Goal: Information Seeking & Learning: Learn about a topic

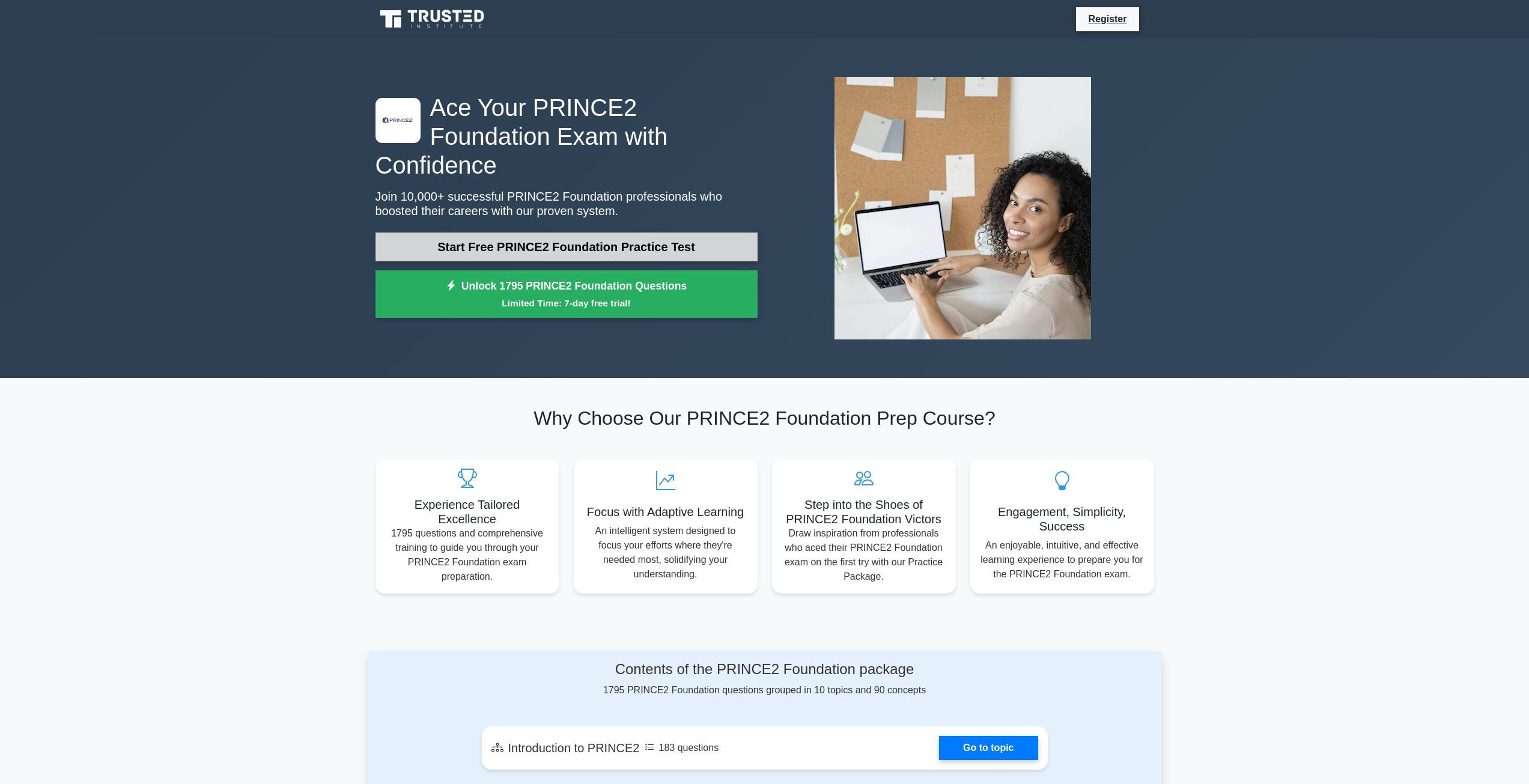
click at [581, 233] on link "Start Free PRINCE2 Foundation Practice Test" at bounding box center [567, 247] width 382 height 29
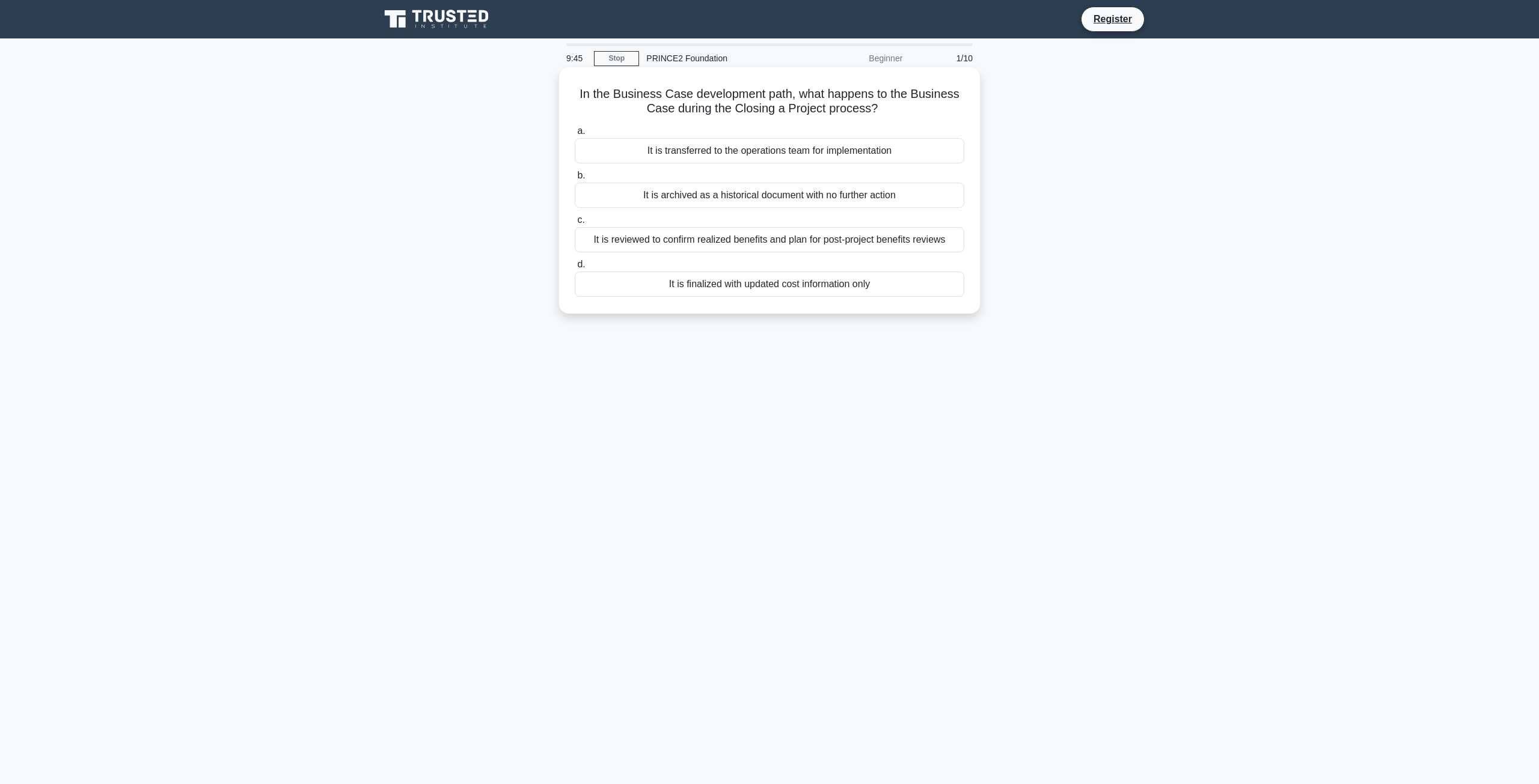
click at [842, 238] on div "It is reviewed to confirm realized benefits and plan for post-project benefits …" at bounding box center [770, 239] width 390 height 25
click at [575, 224] on input "c. It is reviewed to confirm realized benefits and plan for post-project benefi…" at bounding box center [575, 220] width 0 height 8
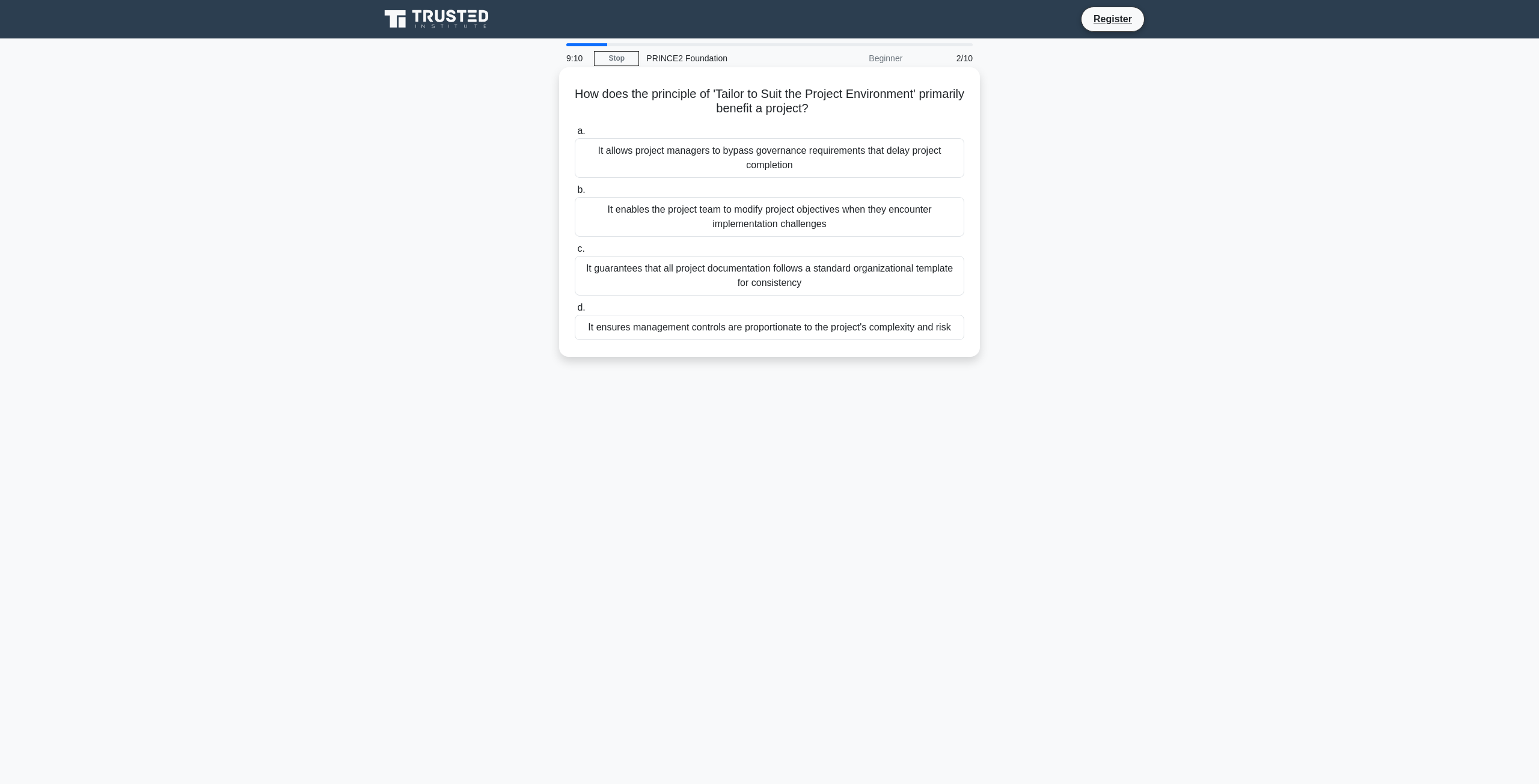
click at [745, 214] on div "It enables the project team to modify project objectives when they encounter im…" at bounding box center [770, 217] width 390 height 40
click at [575, 194] on input "b. It enables the project team to modify project objectives when they encounter…" at bounding box center [575, 190] width 0 height 8
click at [797, 331] on div "It is created by the Project Board and serves as an additional plan running par…" at bounding box center [770, 335] width 390 height 40
click at [575, 312] on input "d. It is created by the Project Board and serves as an additional plan running …" at bounding box center [575, 307] width 0 height 8
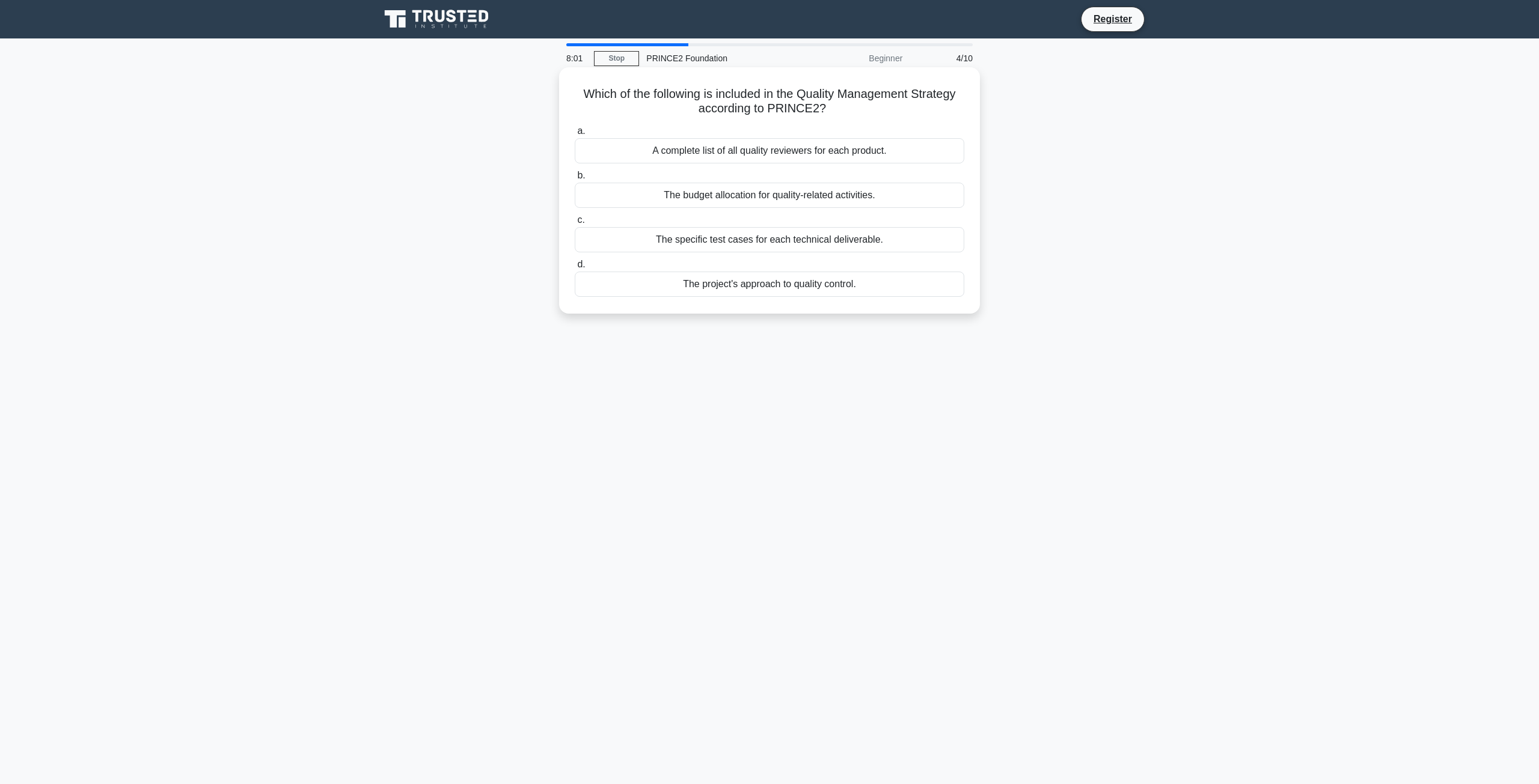
click at [703, 243] on div "The specific test cases for each technical deliverable." at bounding box center [770, 239] width 390 height 25
click at [575, 224] on input "c. The specific test cases for each technical deliverable." at bounding box center [575, 220] width 0 height 8
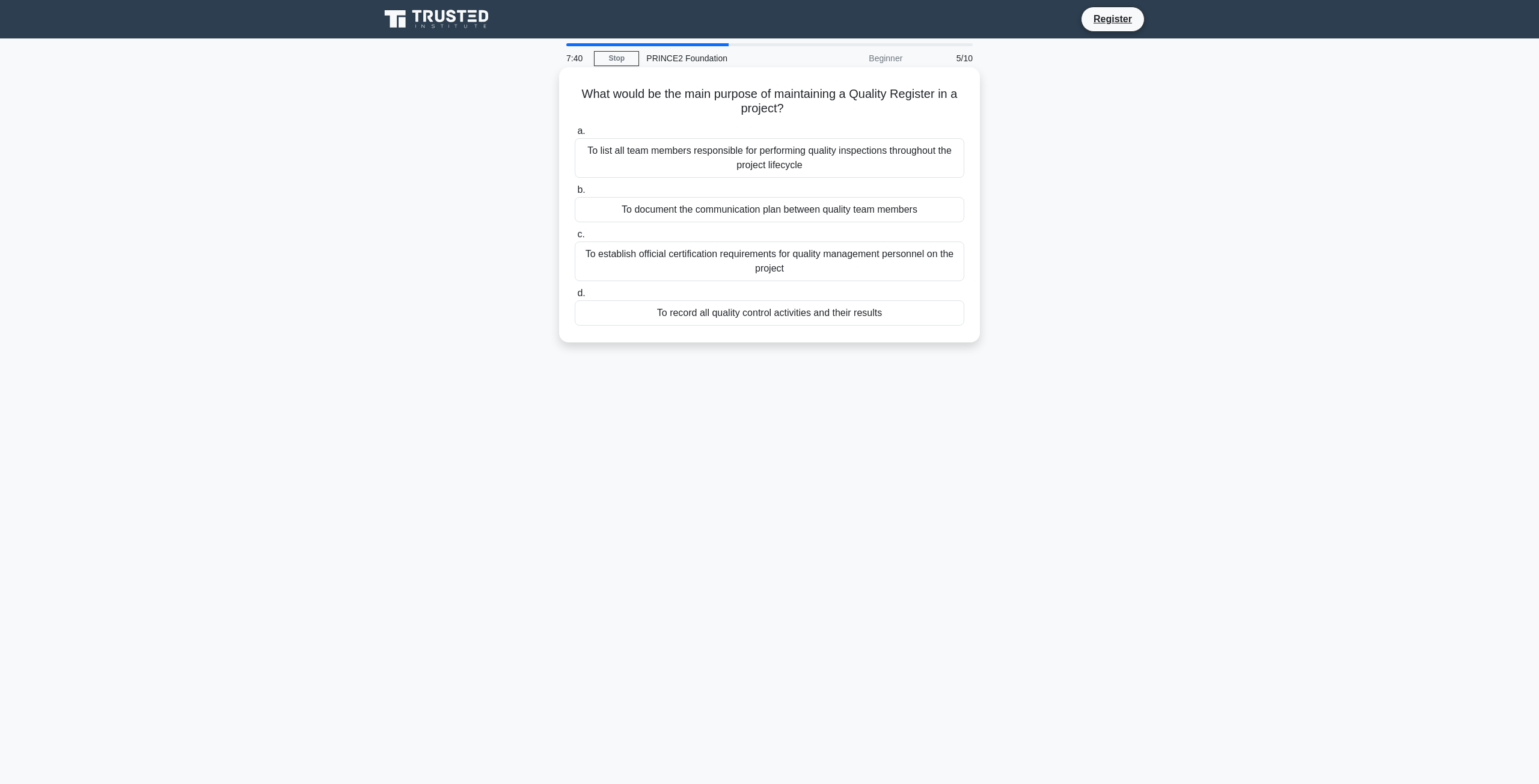
click at [791, 315] on div "To record all quality control activities and their results" at bounding box center [770, 312] width 390 height 25
click at [575, 297] on input "d. To record all quality control activities and their results" at bounding box center [575, 293] width 0 height 8
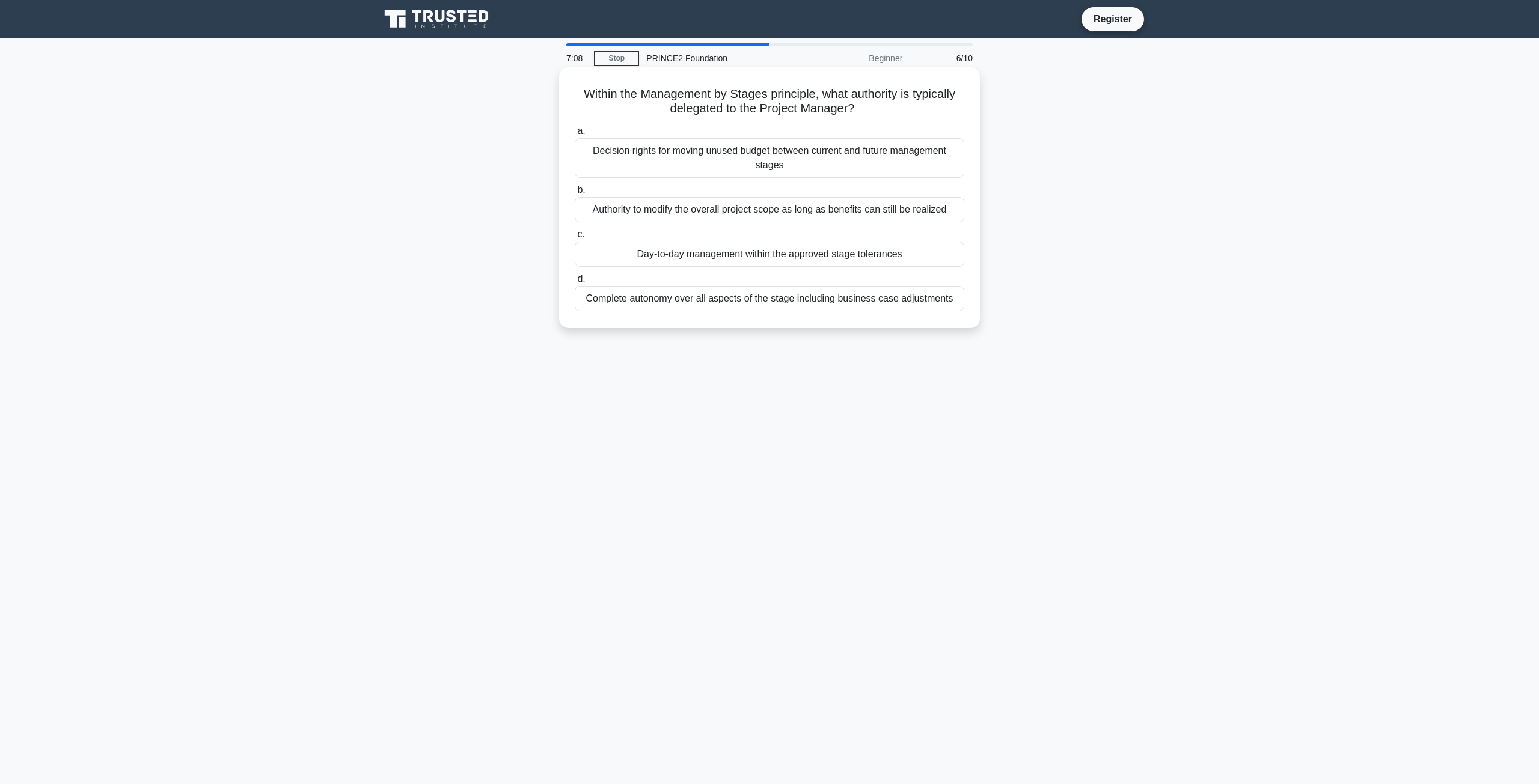
click at [742, 257] on div "Day-to-day management within the approved stage tolerances" at bounding box center [770, 254] width 390 height 25
click at [783, 255] on div "Day-to-day management within the approved stage tolerances" at bounding box center [770, 254] width 390 height 25
click at [575, 238] on input "c. Day-to-day management within the approved stage tolerances" at bounding box center [575, 234] width 0 height 8
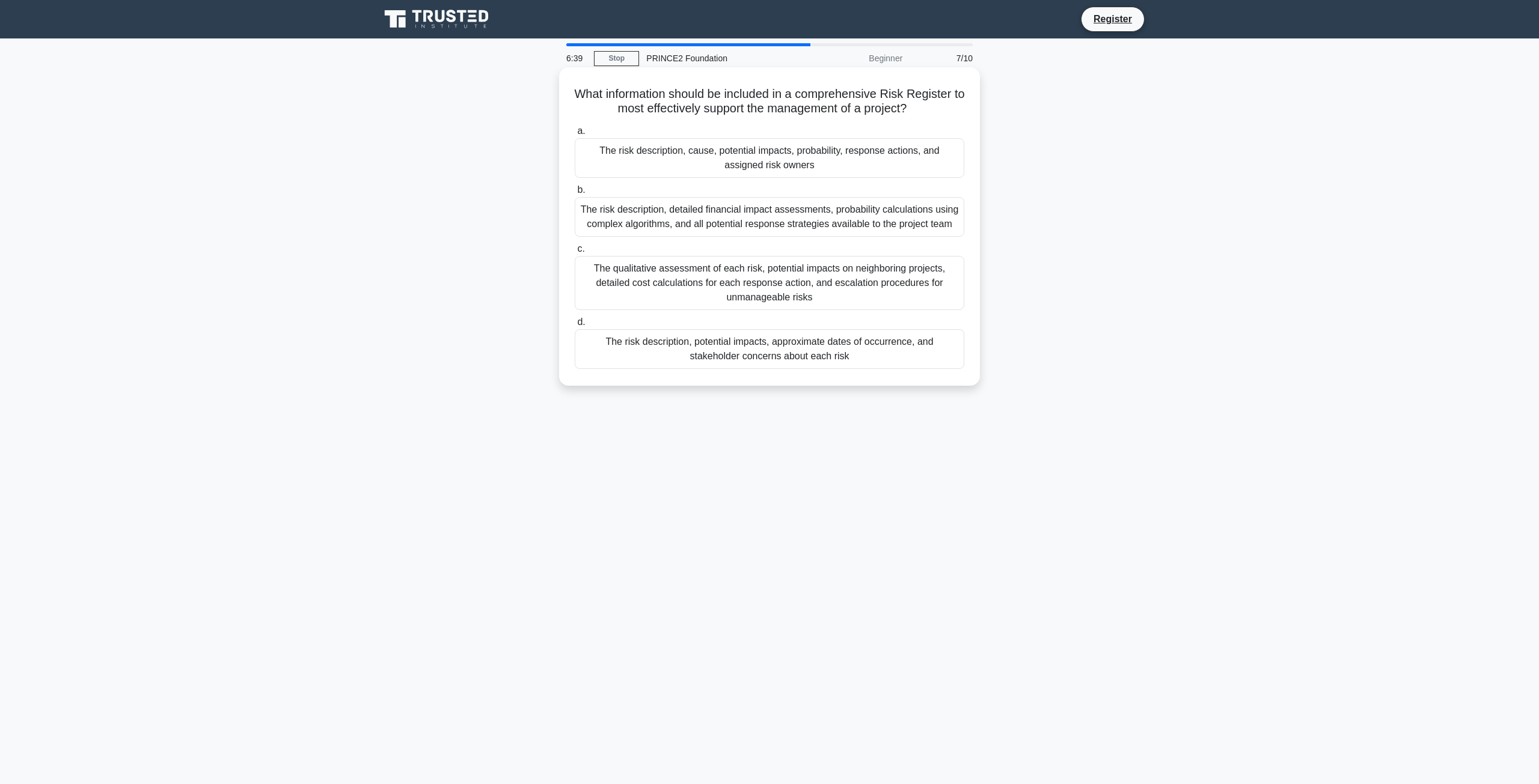
click at [722, 280] on div "The qualitative assessment of each risk, potential impacts on neighboring proje…" at bounding box center [770, 283] width 390 height 54
click at [575, 253] on input "c. The qualitative assessment of each risk, potential impacts on neighboring pr…" at bounding box center [575, 249] width 0 height 8
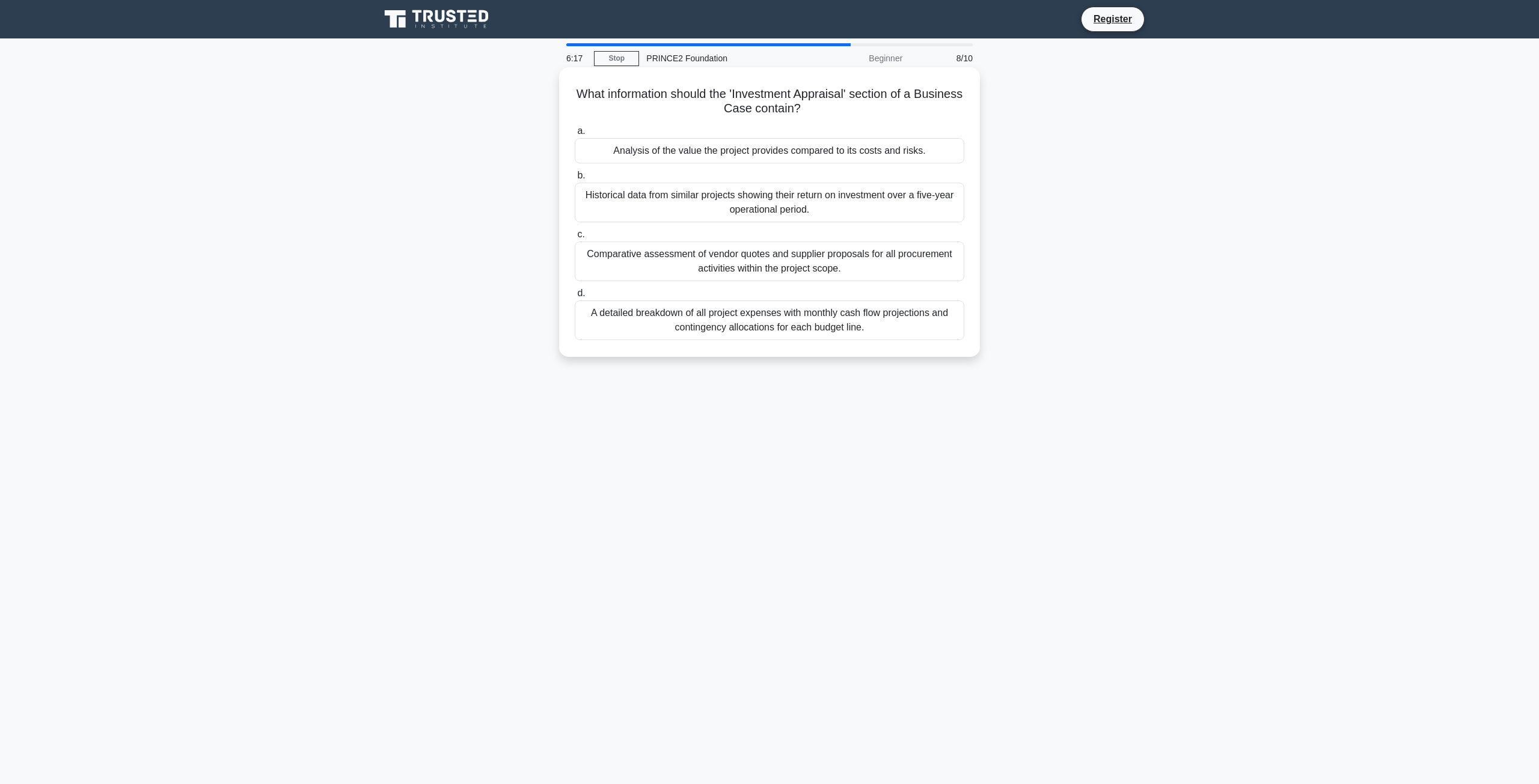
click at [860, 200] on div "Historical data from similar projects showing their return on investment over a…" at bounding box center [770, 203] width 390 height 40
click at [575, 180] on input "b. Historical data from similar projects showing their return on investment ove…" at bounding box center [575, 175] width 0 height 8
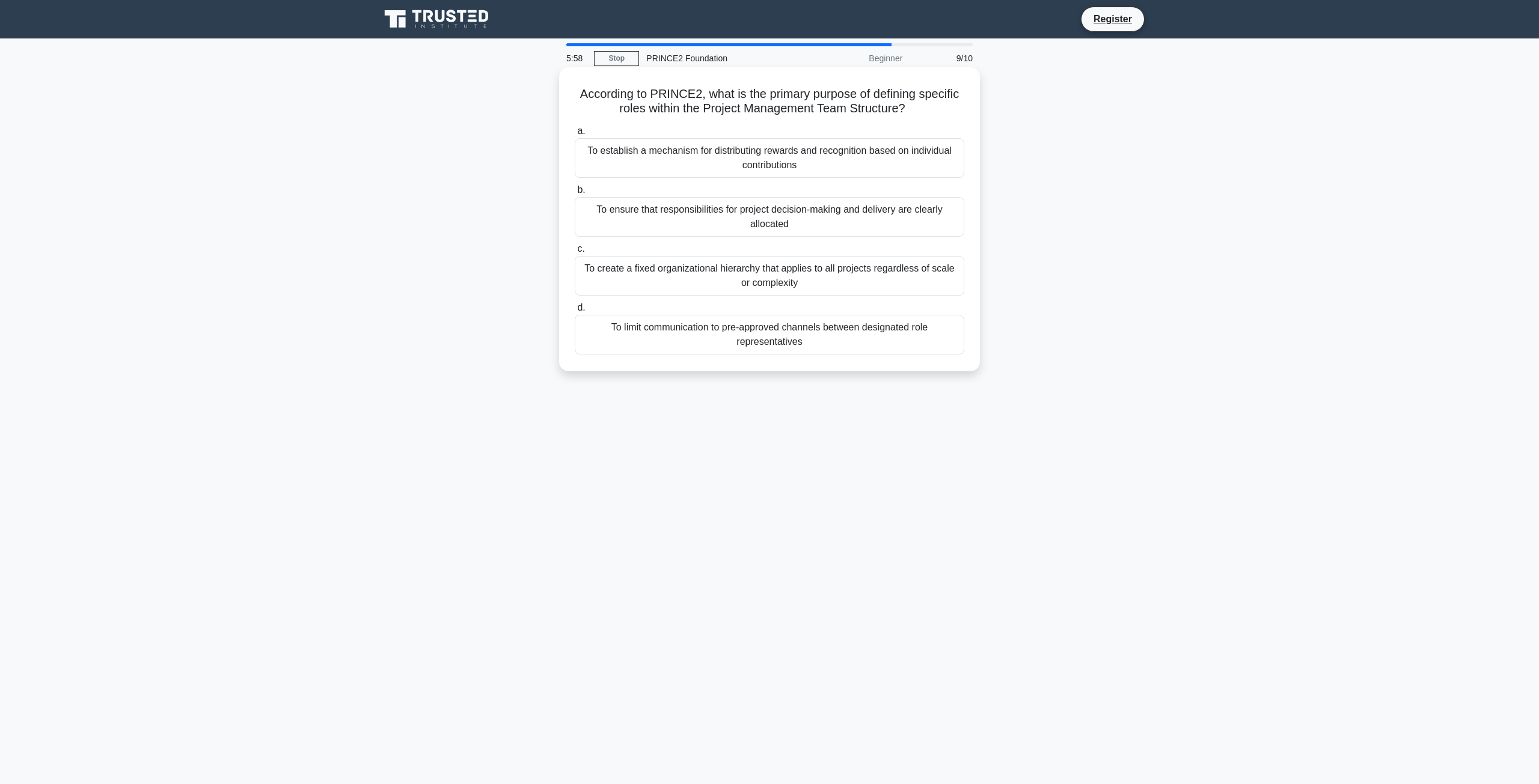
click at [767, 219] on div "To ensure that responsibilities for project decision-making and delivery are cl…" at bounding box center [770, 217] width 390 height 40
click at [575, 194] on input "b. To ensure that responsibilities for project decision-making and delivery are…" at bounding box center [575, 190] width 0 height 8
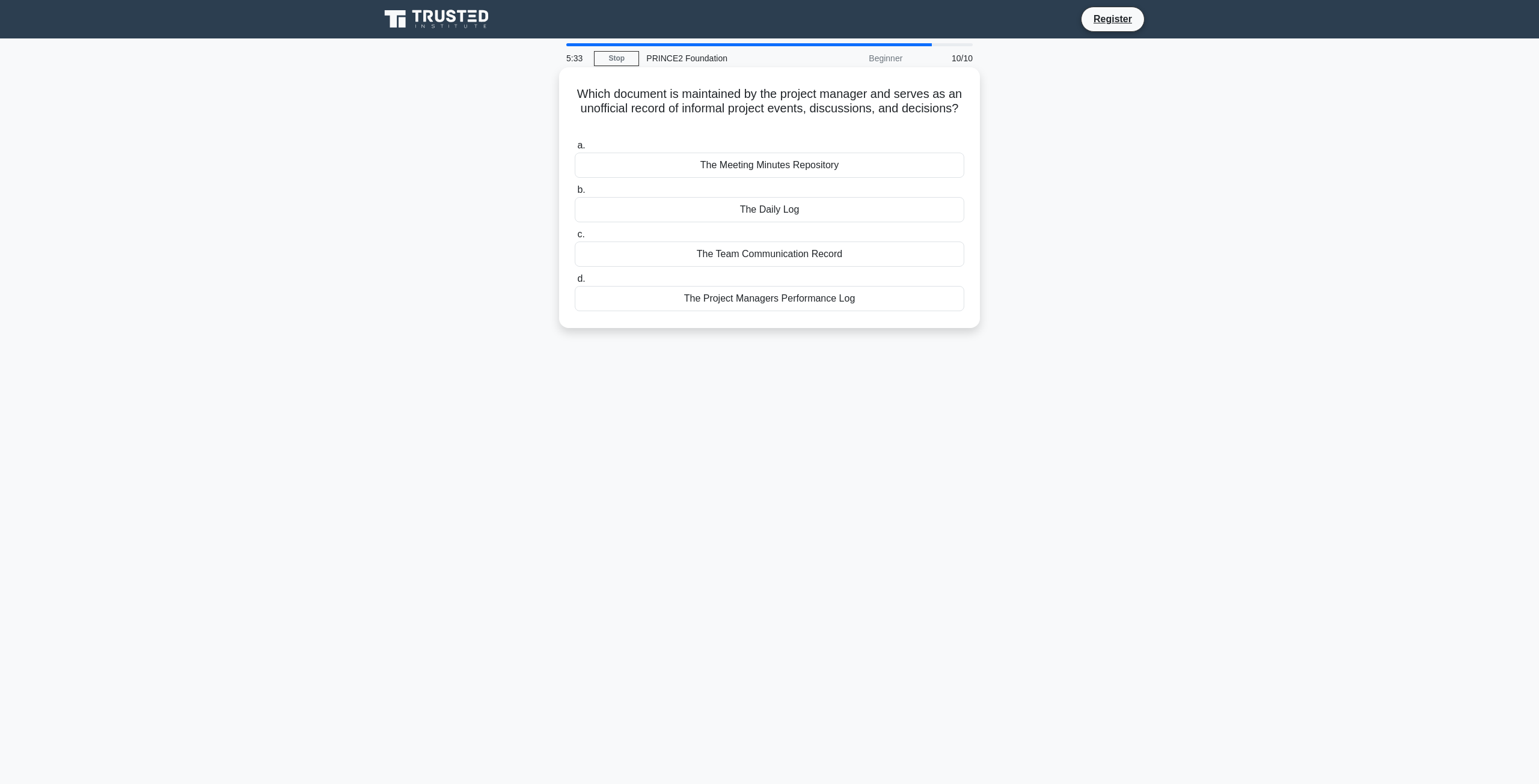
click at [740, 169] on div "The Meeting Minutes Repository" at bounding box center [770, 165] width 390 height 25
click at [575, 150] on input "a. The Meeting Minutes Repository" at bounding box center [575, 146] width 0 height 8
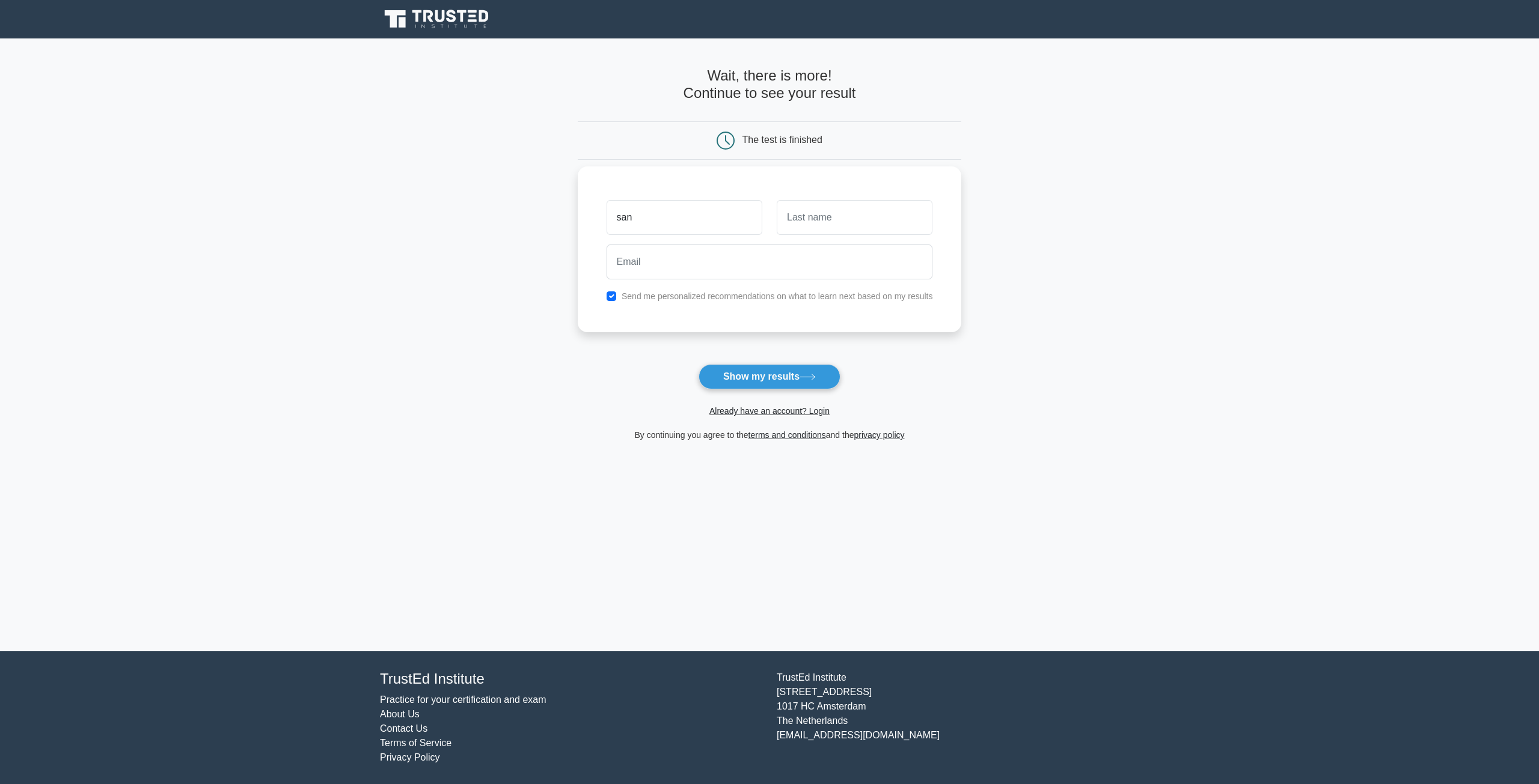
type input "Santino"
click at [812, 216] on input "text" at bounding box center [854, 217] width 156 height 35
type input "Lo Cascio"
click at [754, 261] on input "email" at bounding box center [770, 262] width 326 height 35
type input "santinolocascio@yahoo.com"
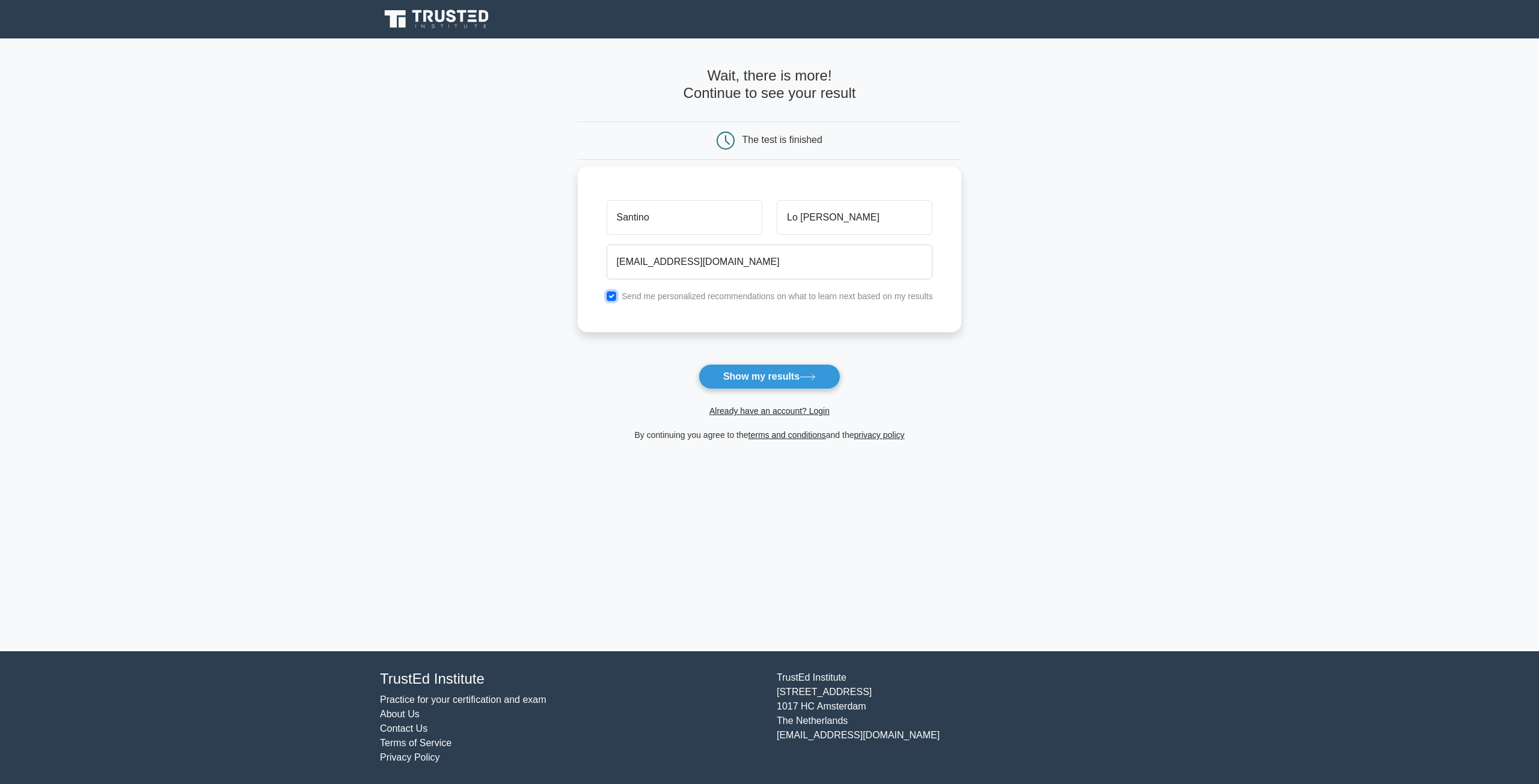
click at [611, 295] on input "checkbox" at bounding box center [611, 295] width 9 height 9
checkbox input "false"
click at [763, 379] on button "Show my results" at bounding box center [770, 376] width 142 height 25
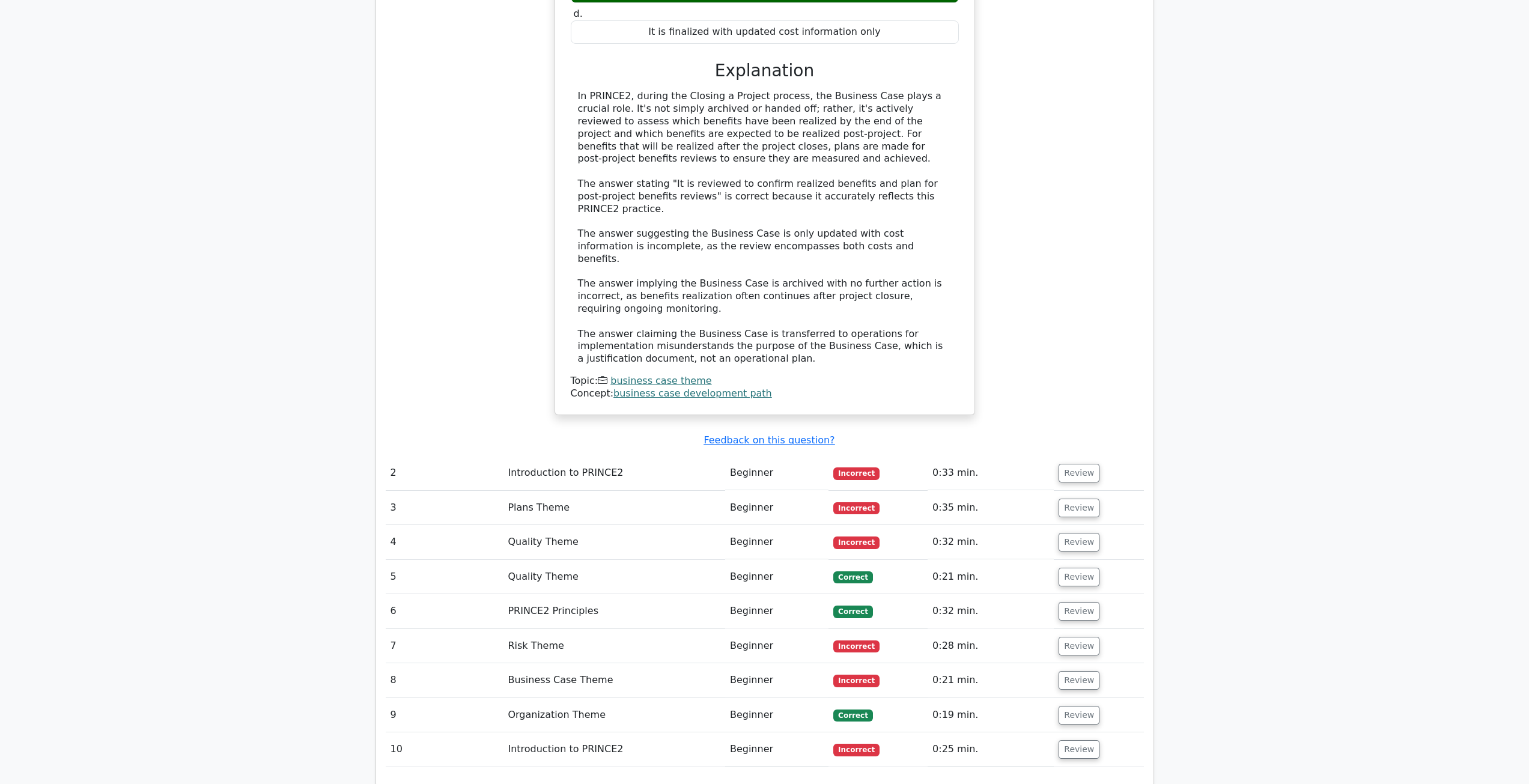
scroll to position [1261, 0]
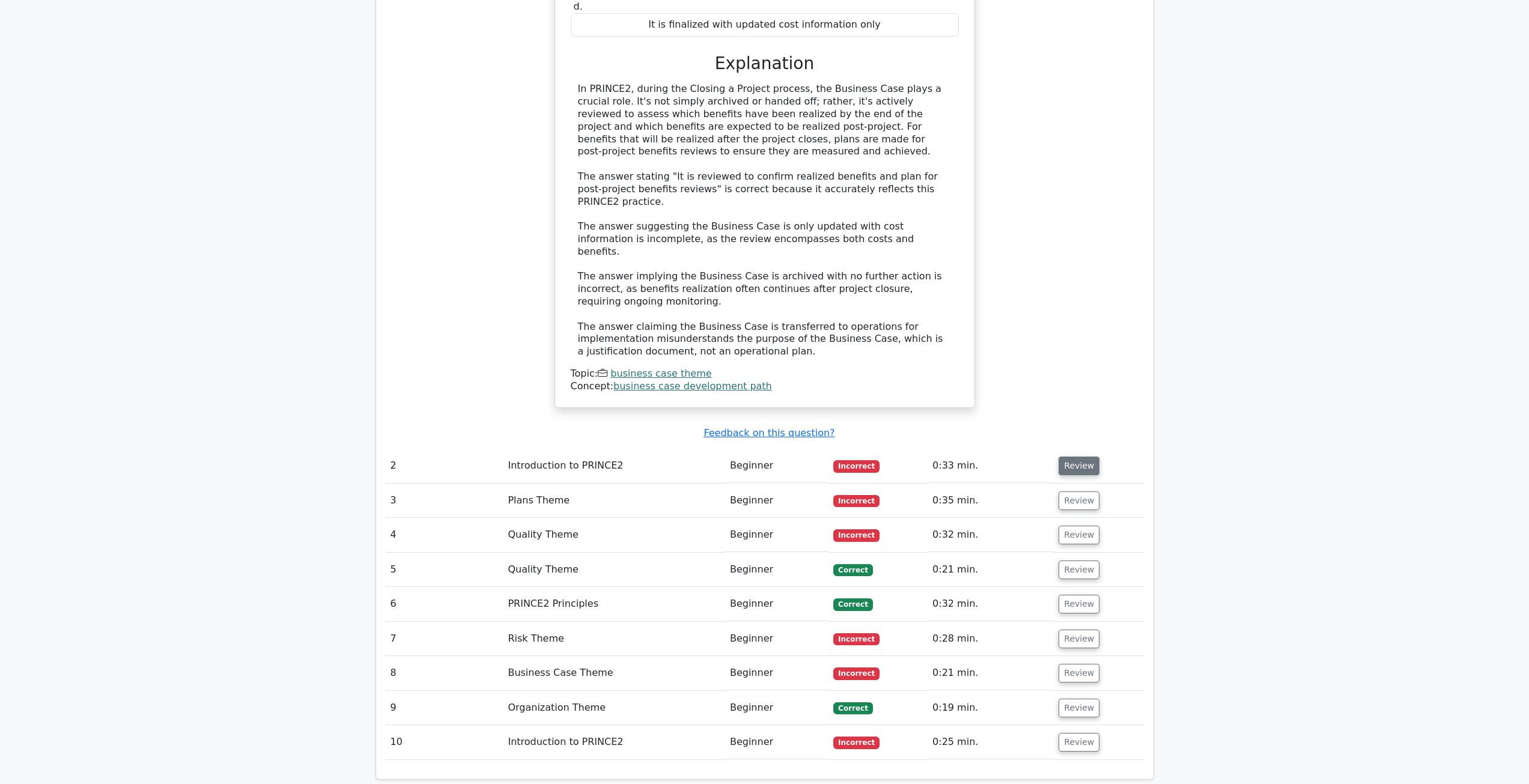
click at [1067, 457] on button "Review" at bounding box center [1079, 466] width 41 height 19
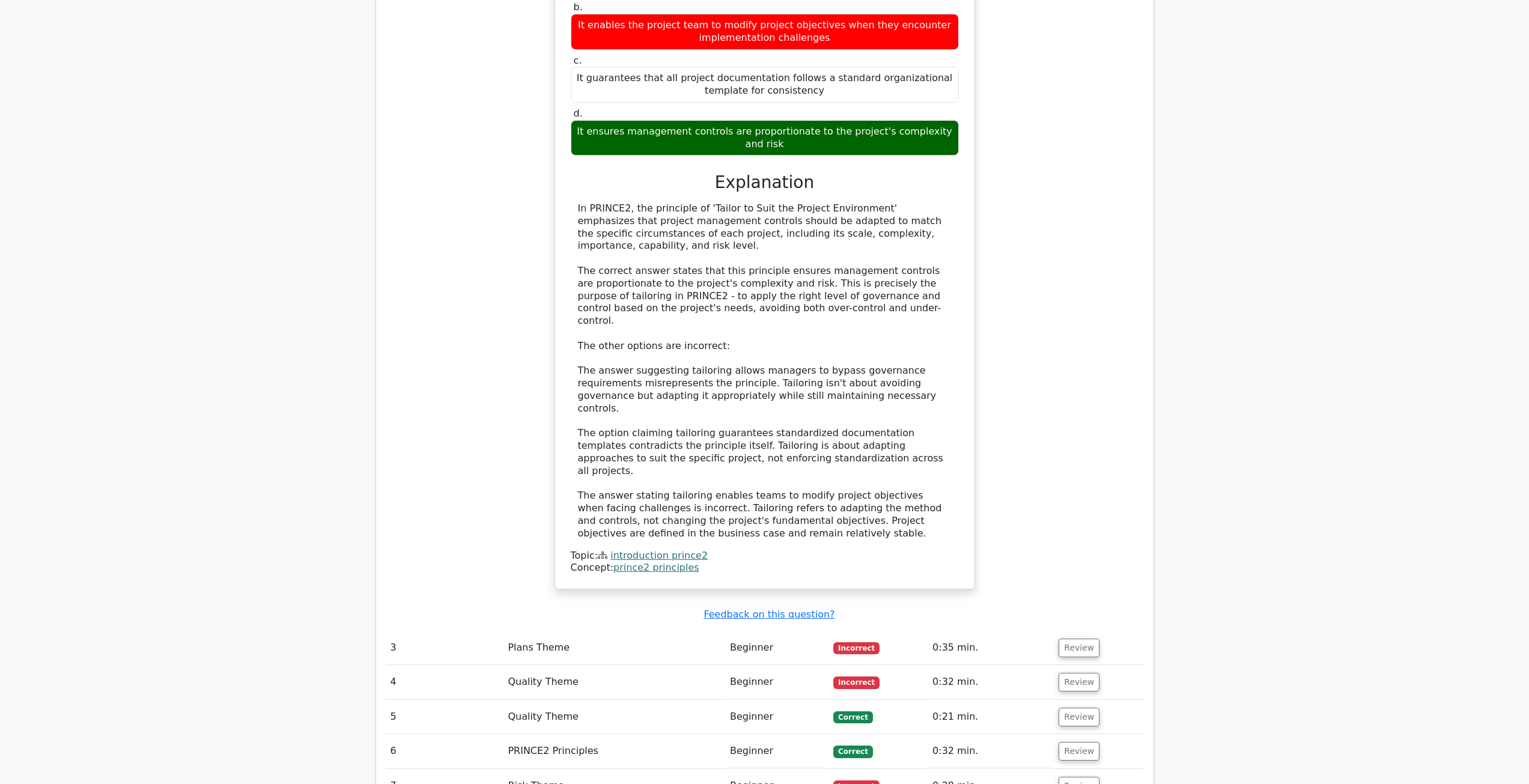
scroll to position [1863, 0]
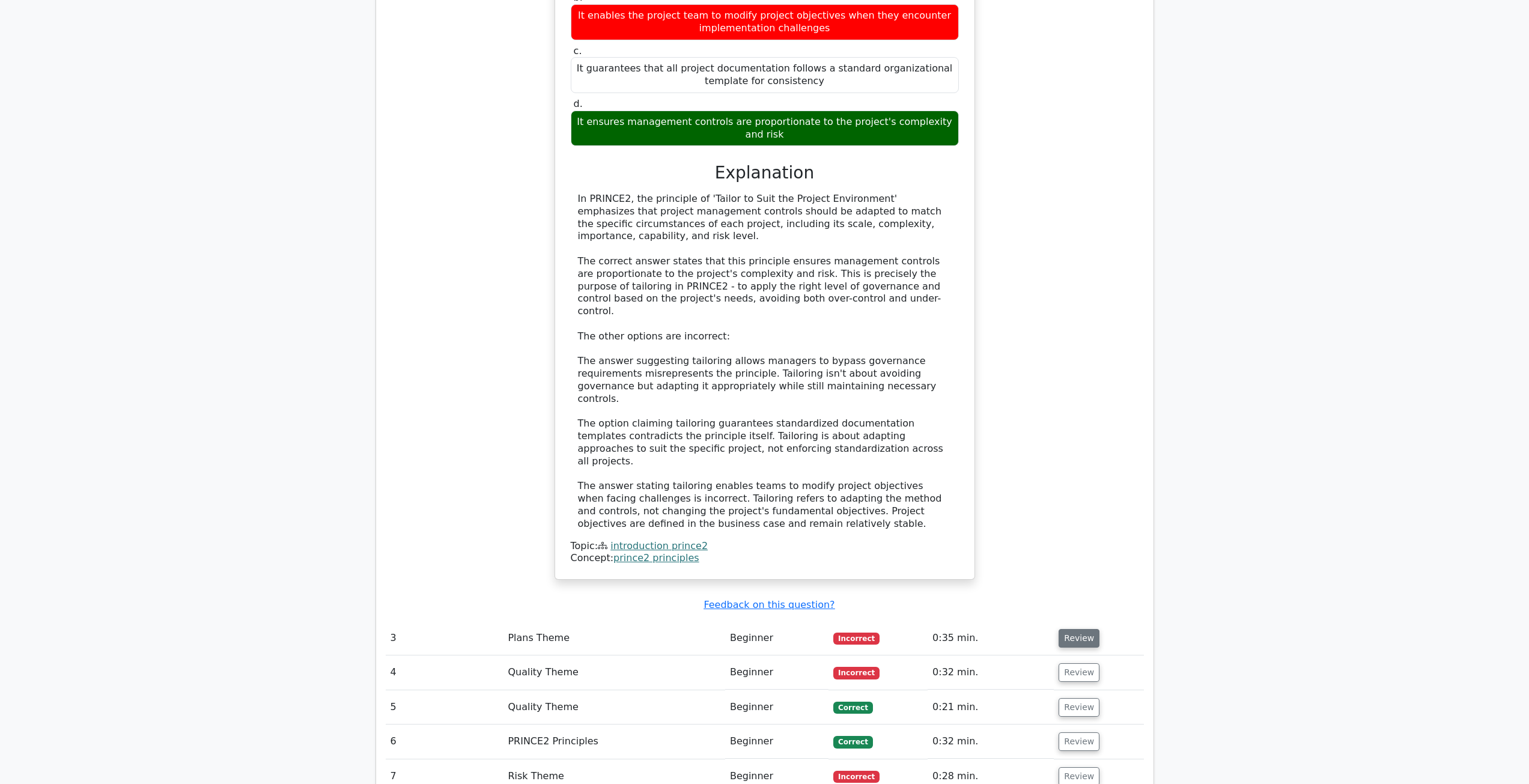
click at [1084, 629] on button "Review" at bounding box center [1079, 638] width 41 height 19
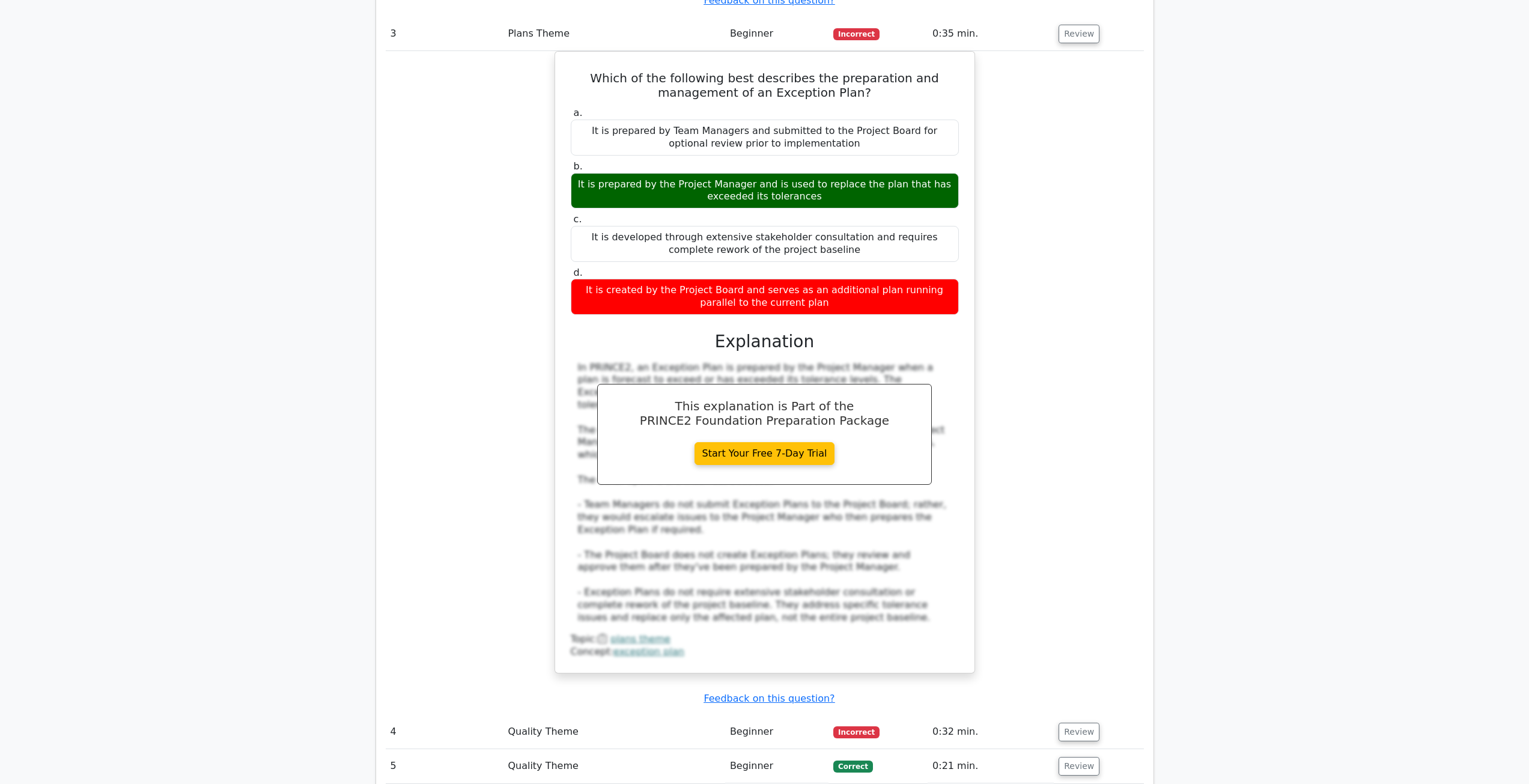
scroll to position [2583, 0]
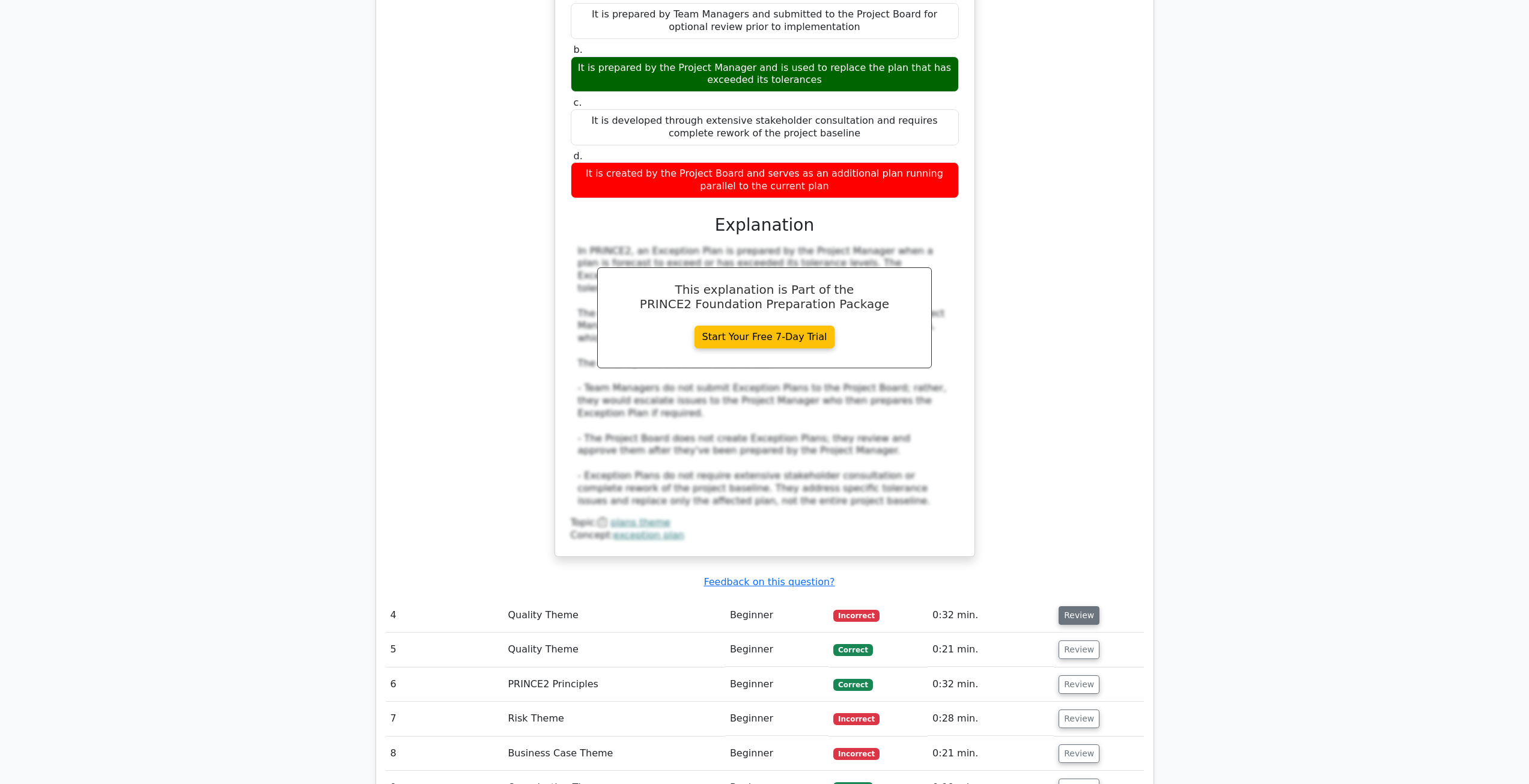
click at [1072, 606] on button "Review" at bounding box center [1079, 616] width 41 height 19
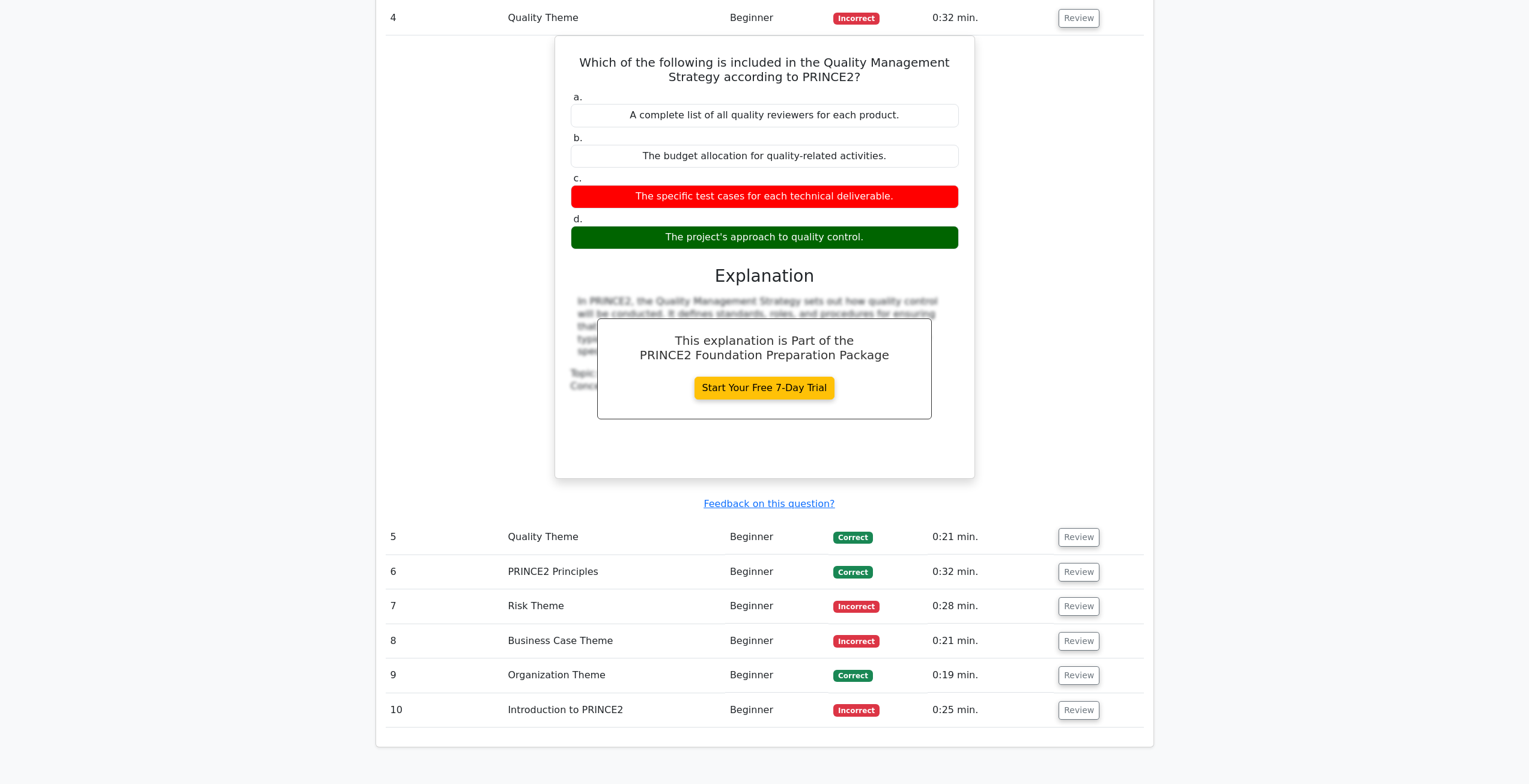
scroll to position [3184, 0]
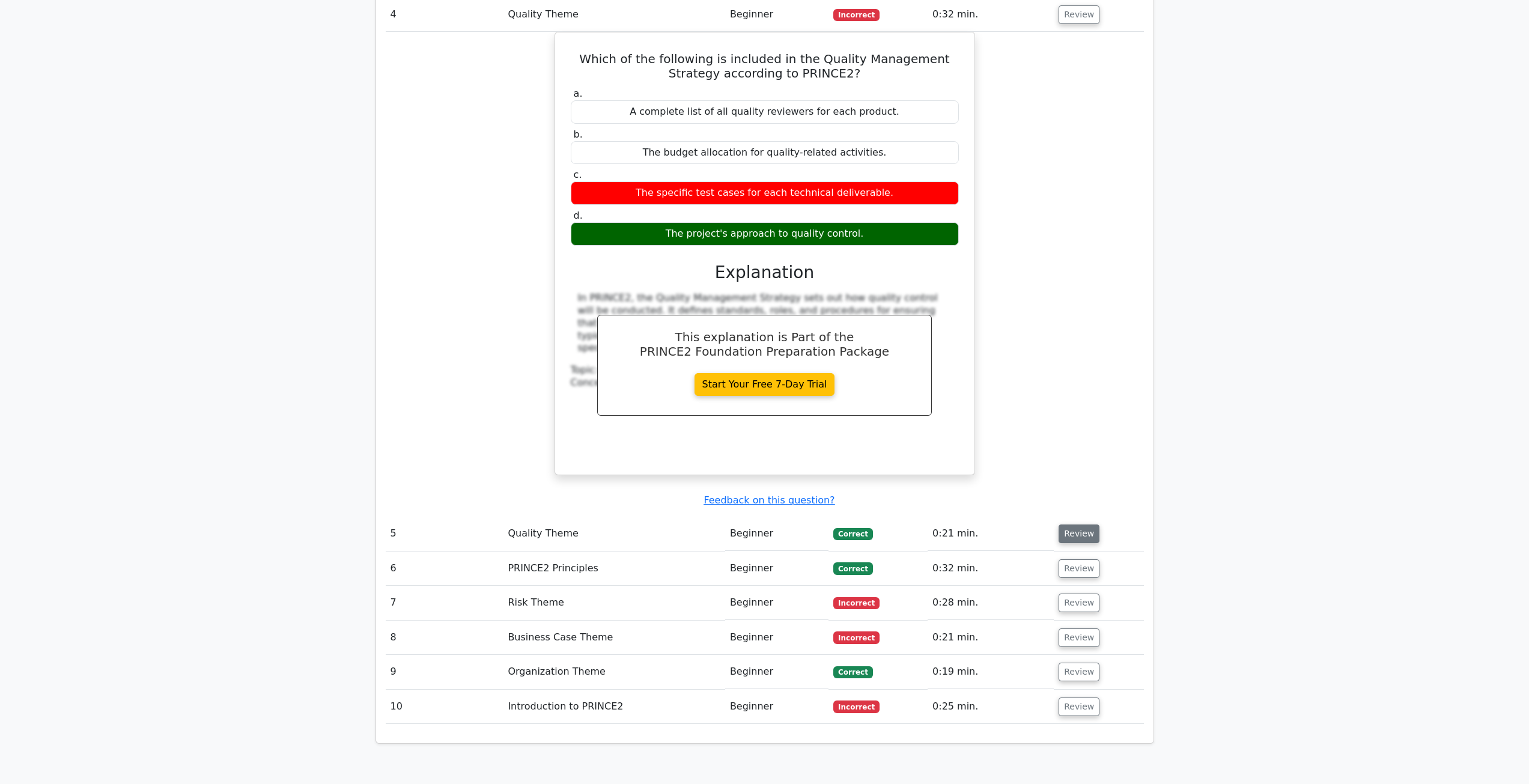
click at [1074, 524] on button "Review" at bounding box center [1079, 534] width 41 height 19
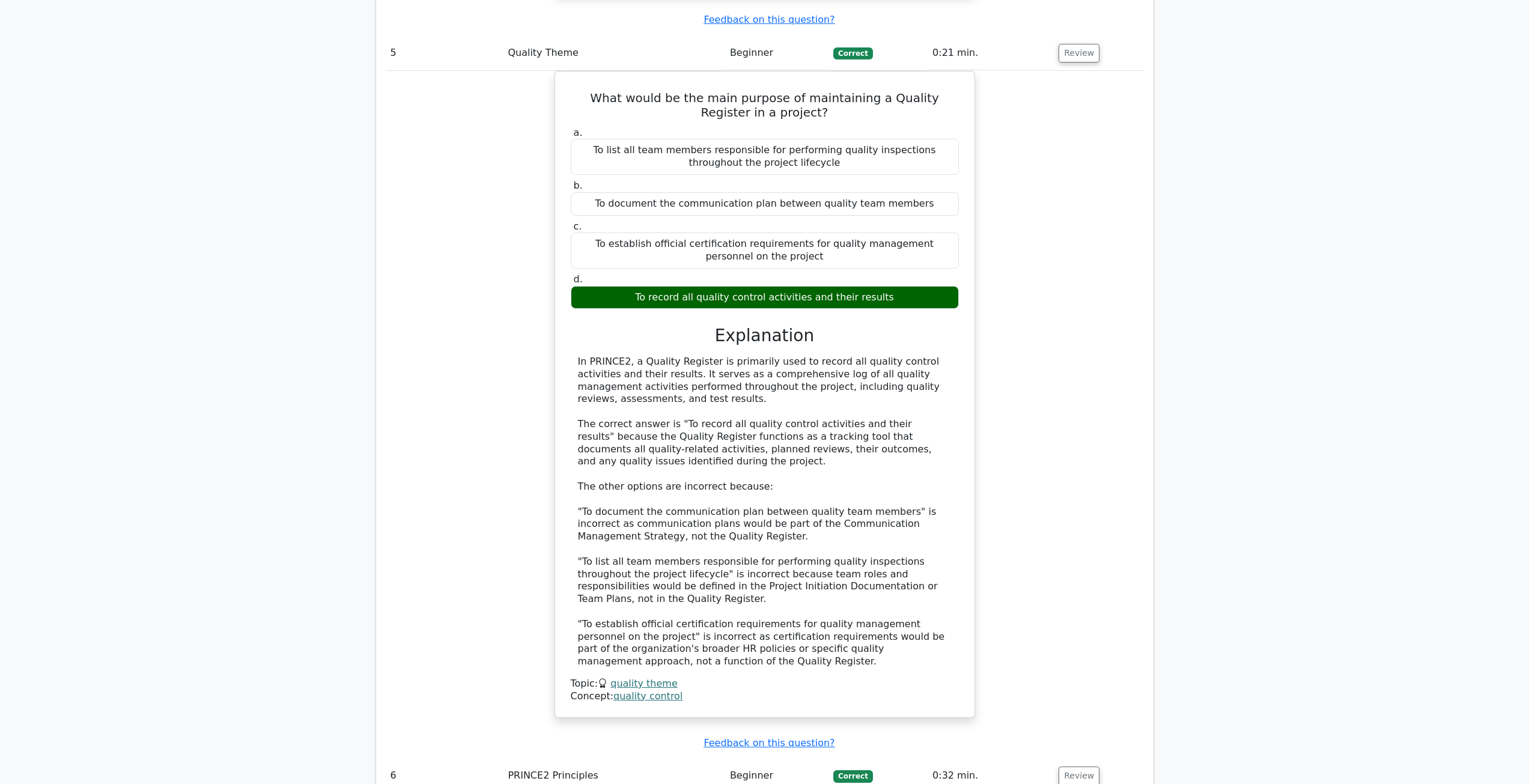
scroll to position [3784, 0]
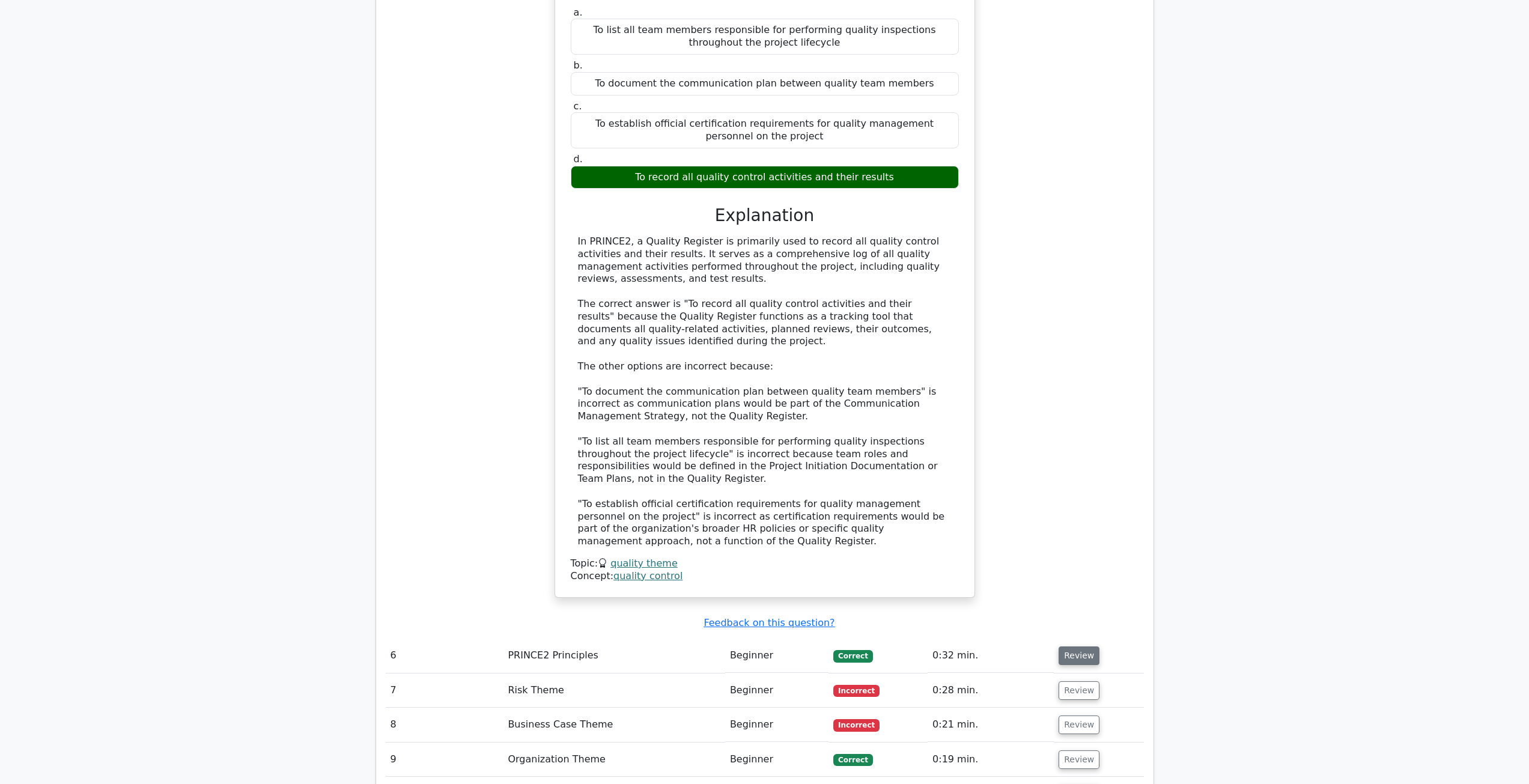
click at [1079, 646] on button "Review" at bounding box center [1079, 656] width 41 height 19
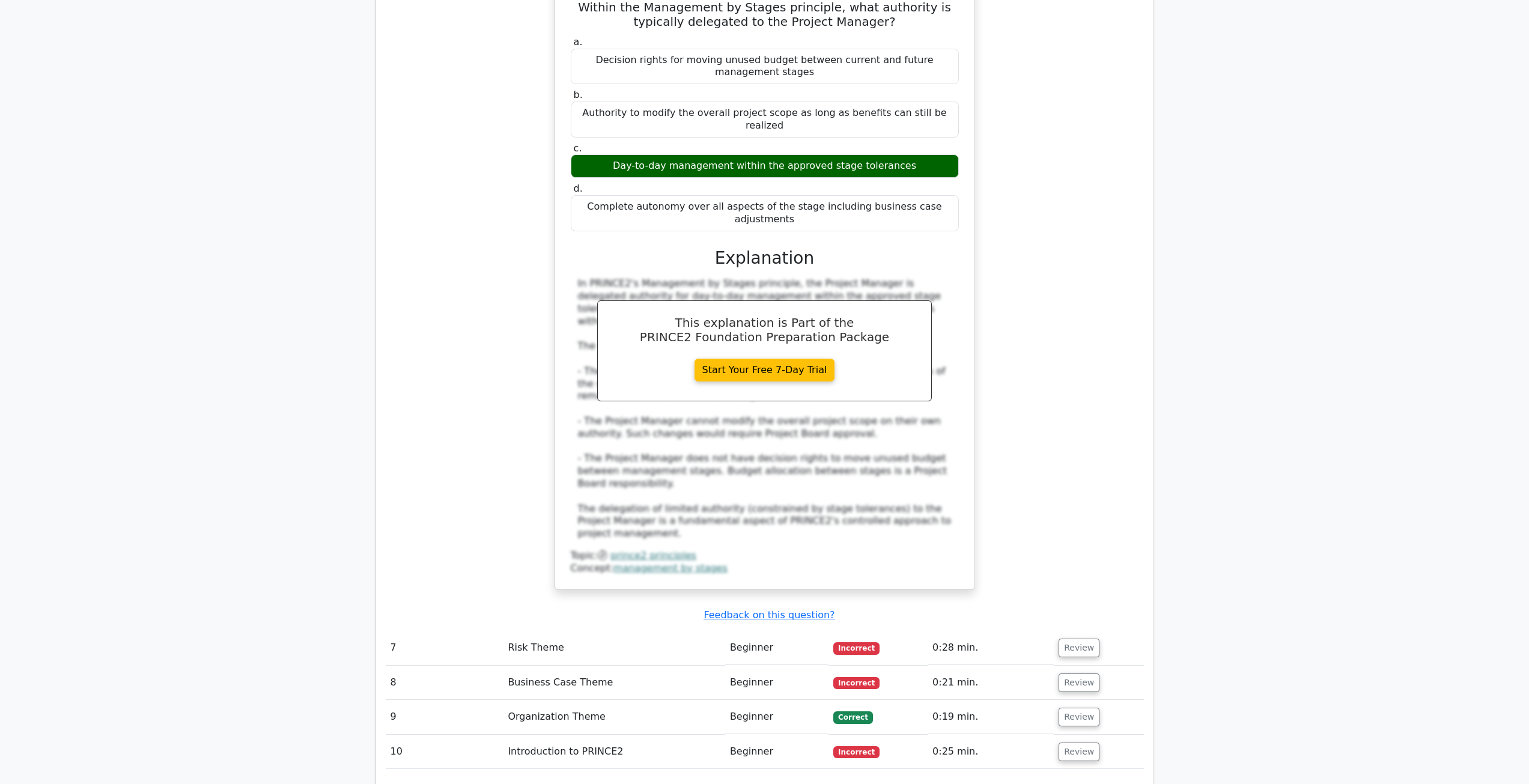
scroll to position [4506, 0]
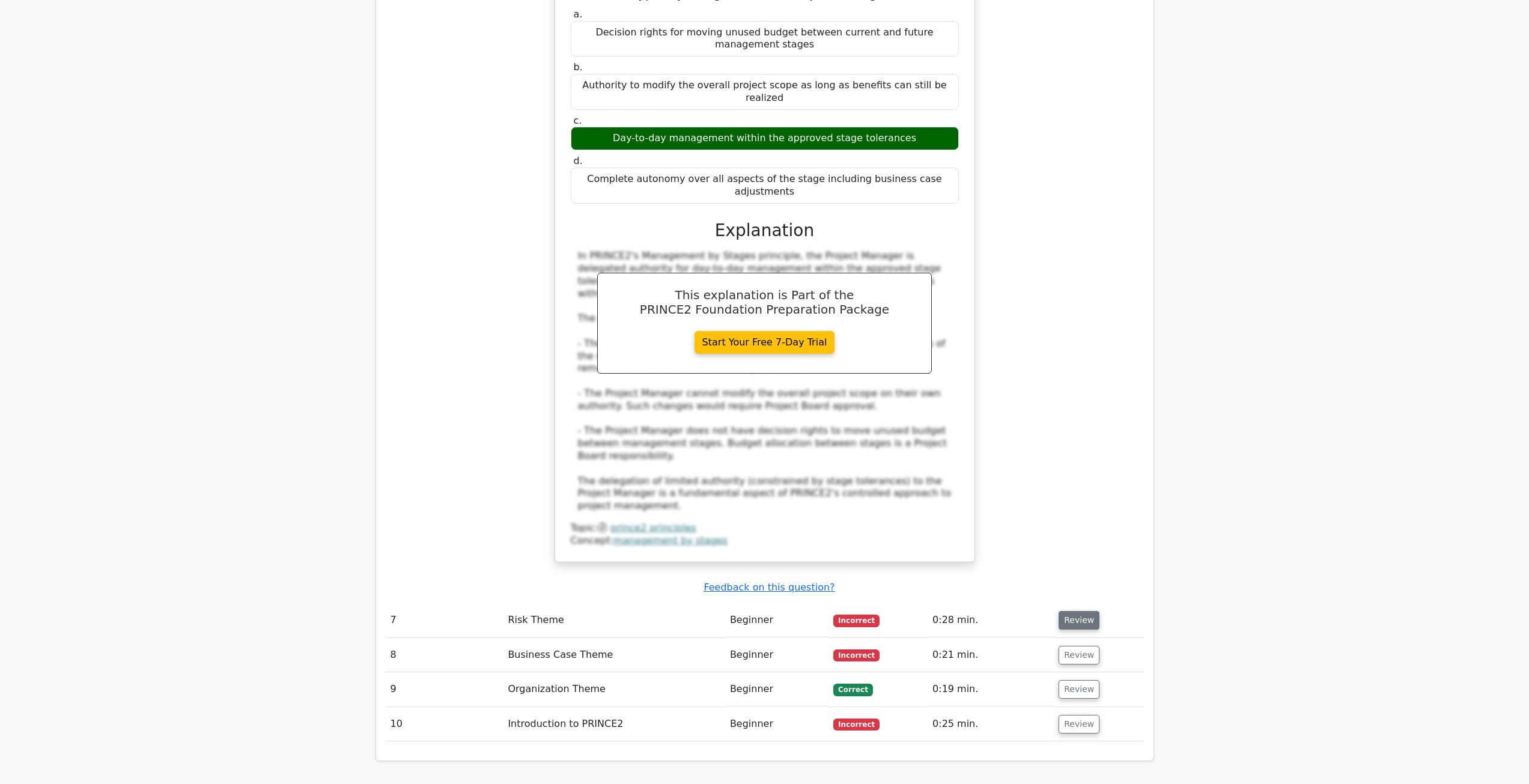
click at [1083, 611] on button "Review" at bounding box center [1079, 620] width 41 height 19
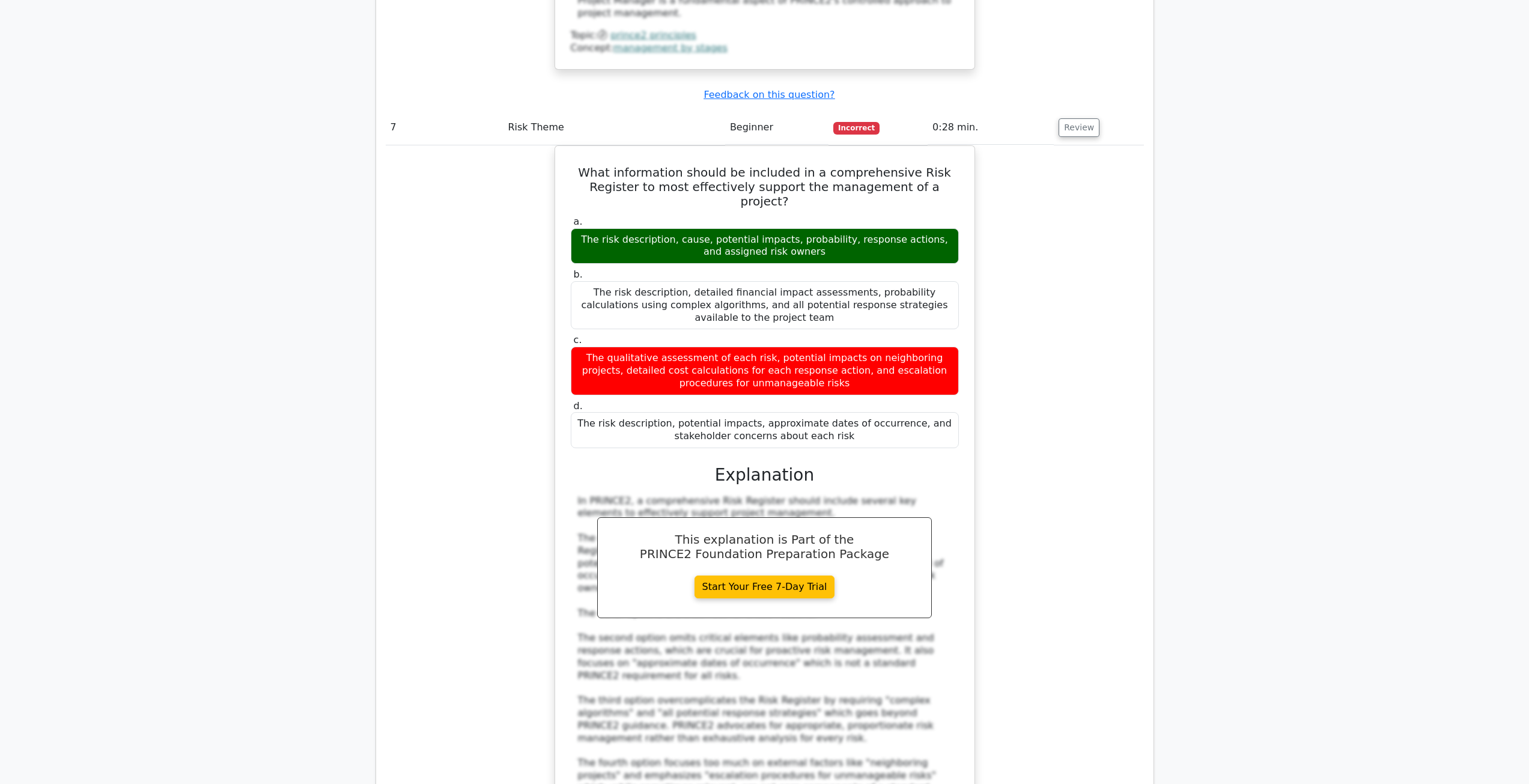
scroll to position [5166, 0]
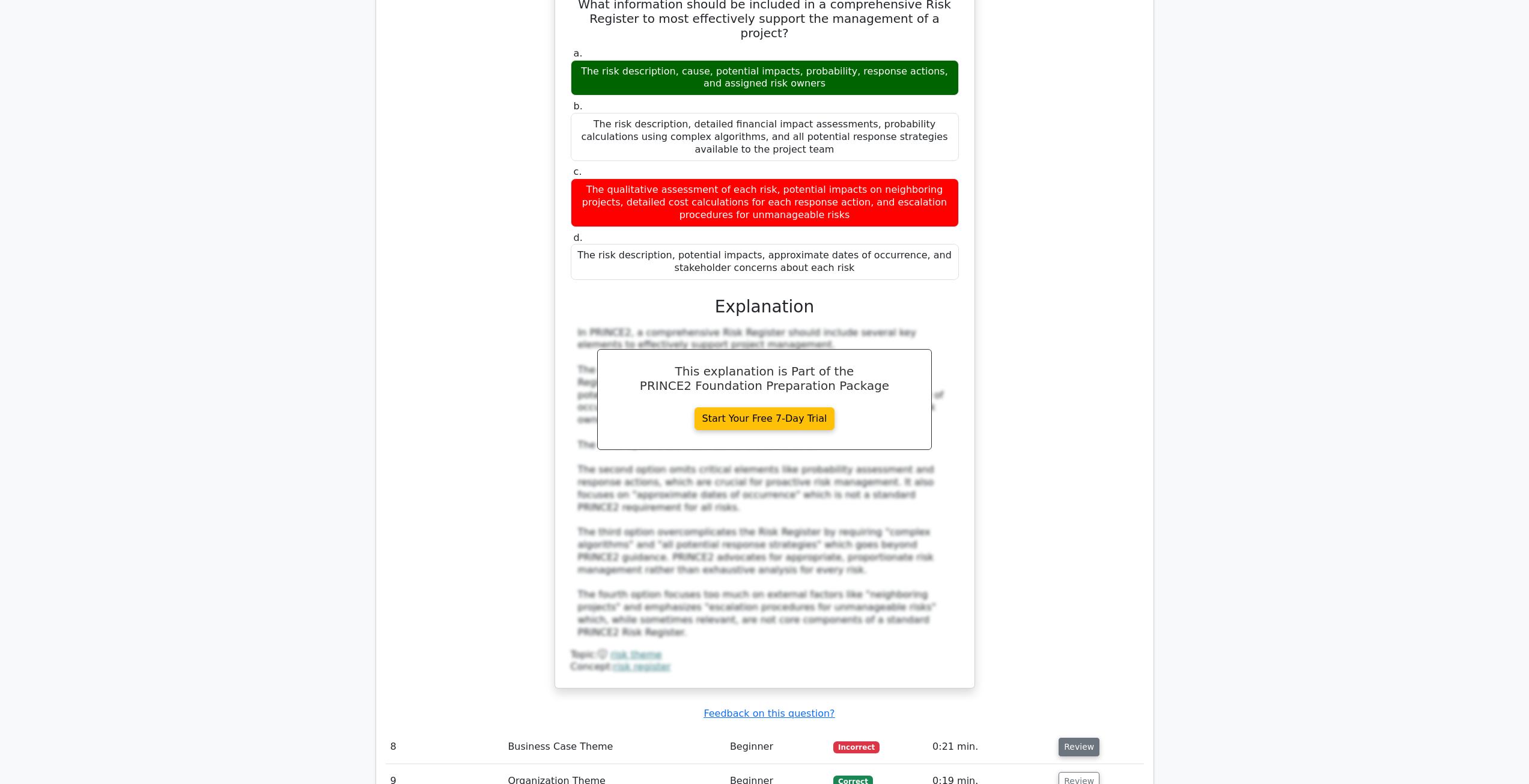
click at [1075, 738] on button "Review" at bounding box center [1079, 747] width 41 height 19
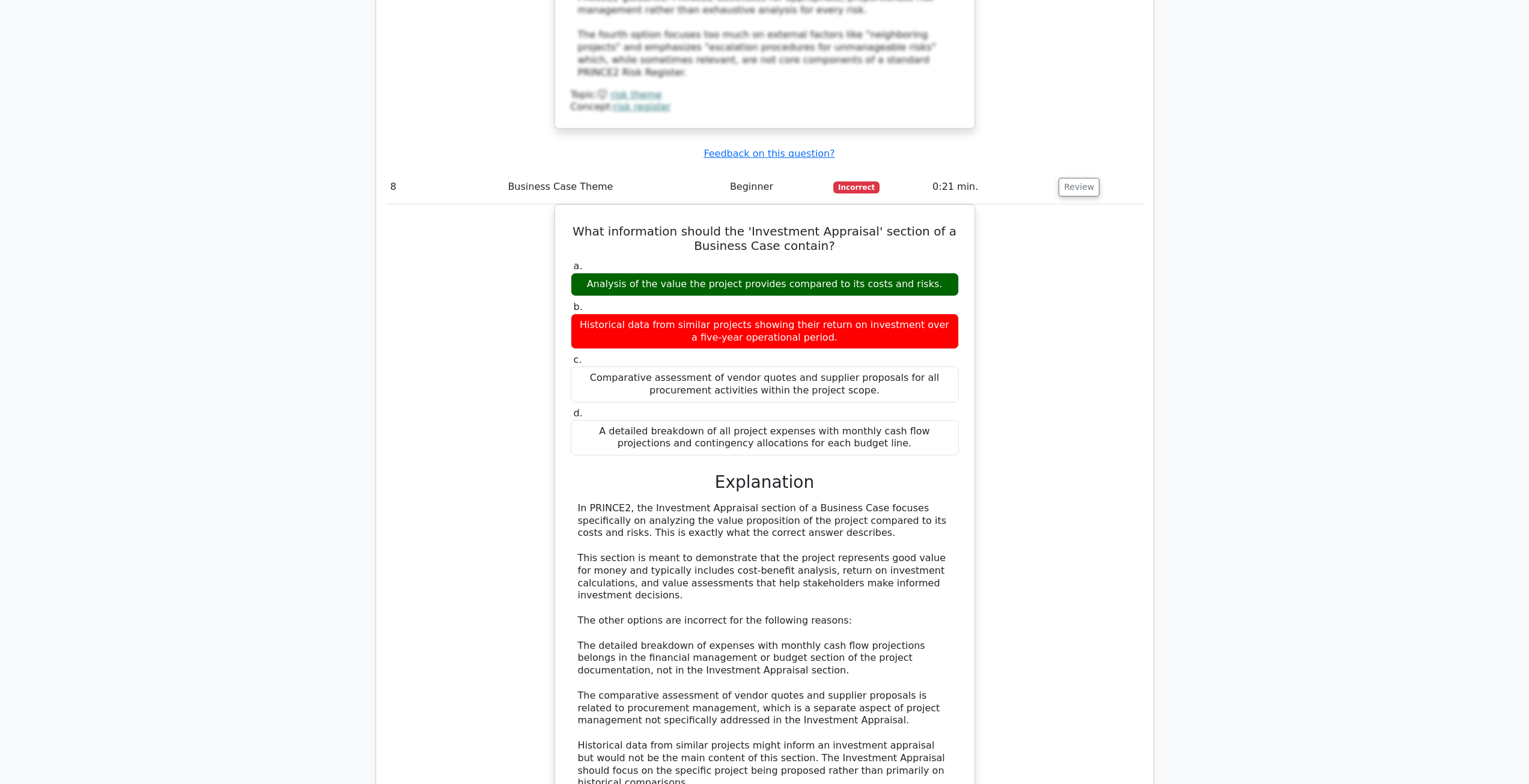
scroll to position [5887, 0]
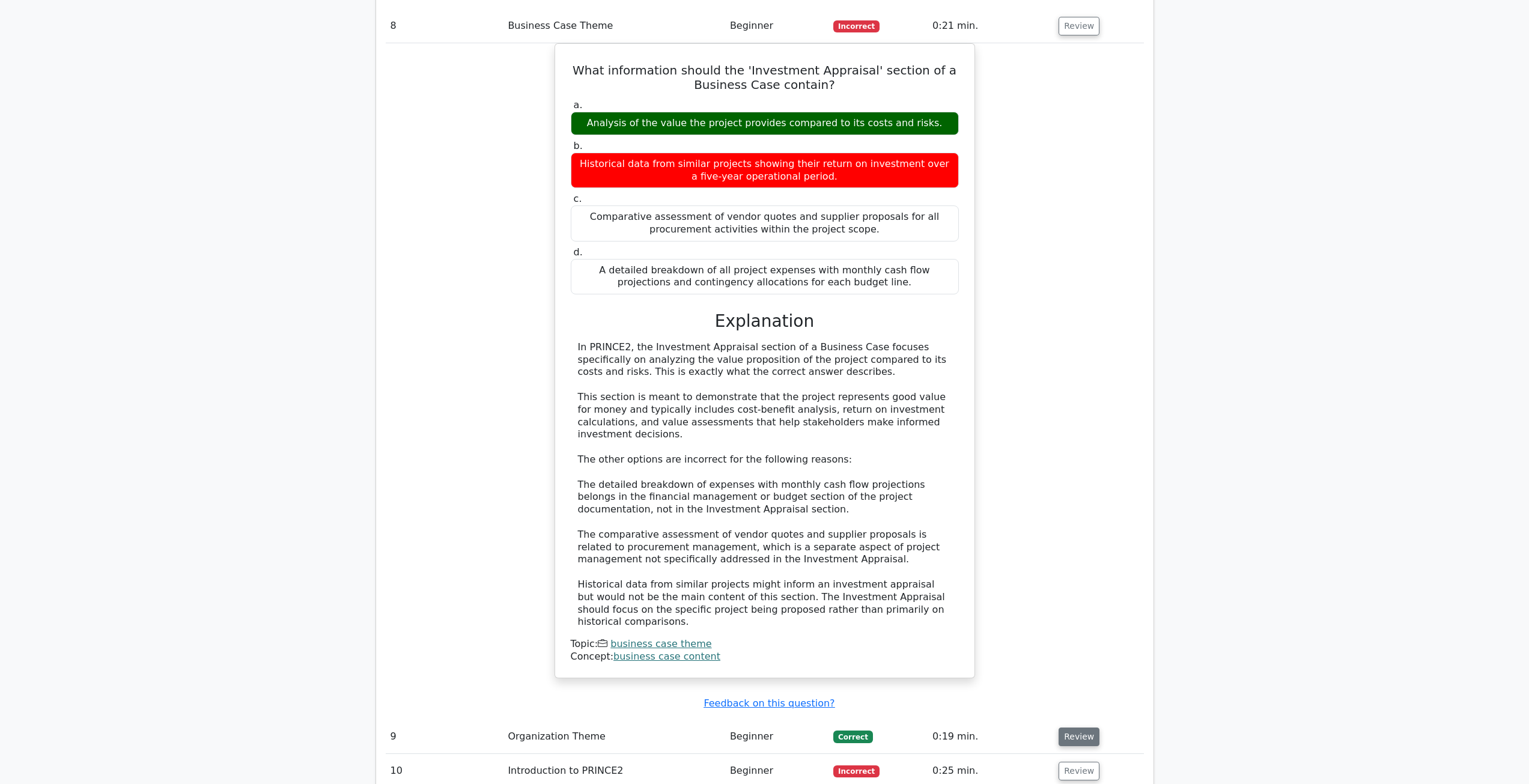
click at [1072, 728] on button "Review" at bounding box center [1079, 737] width 41 height 19
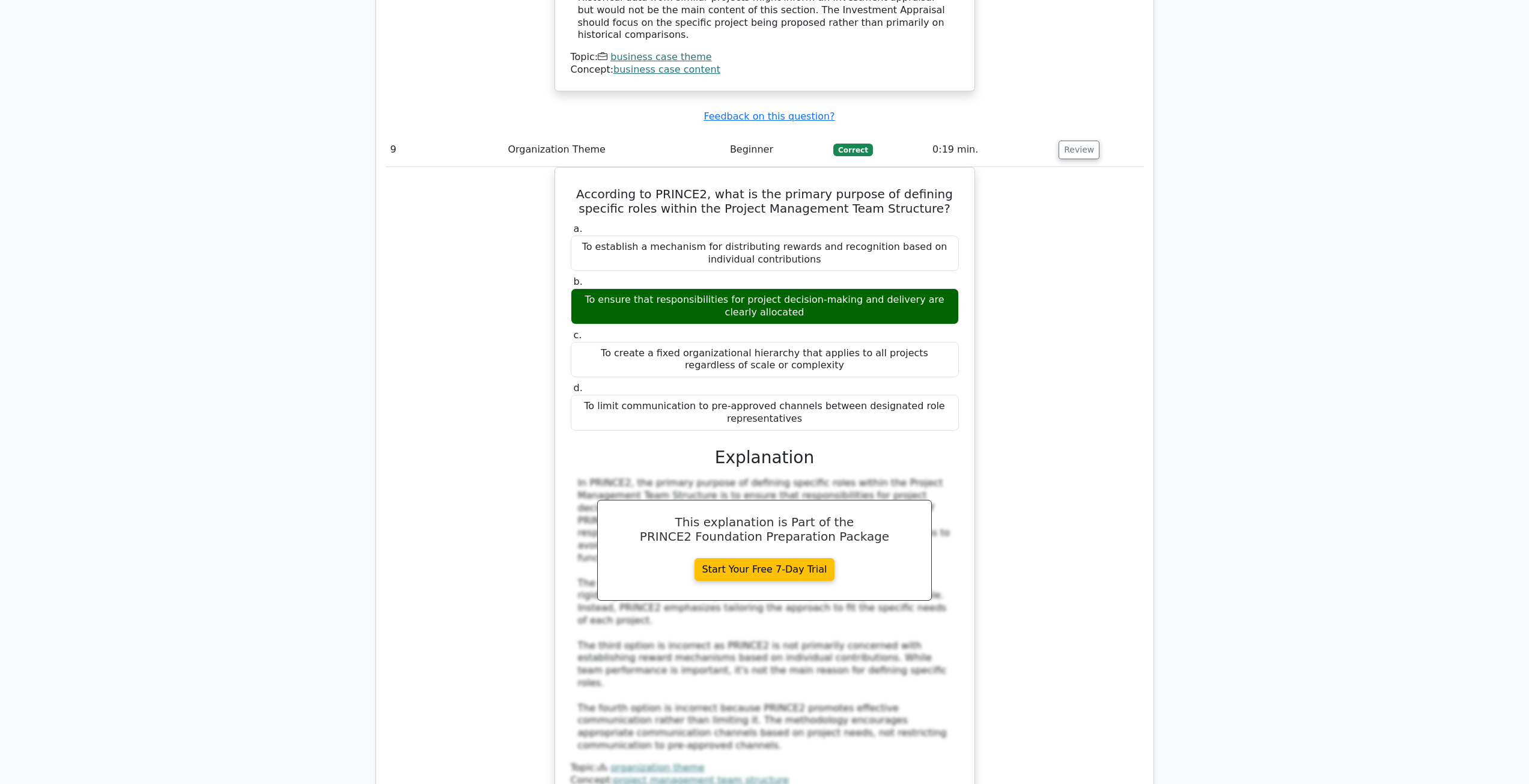
scroll to position [6668, 0]
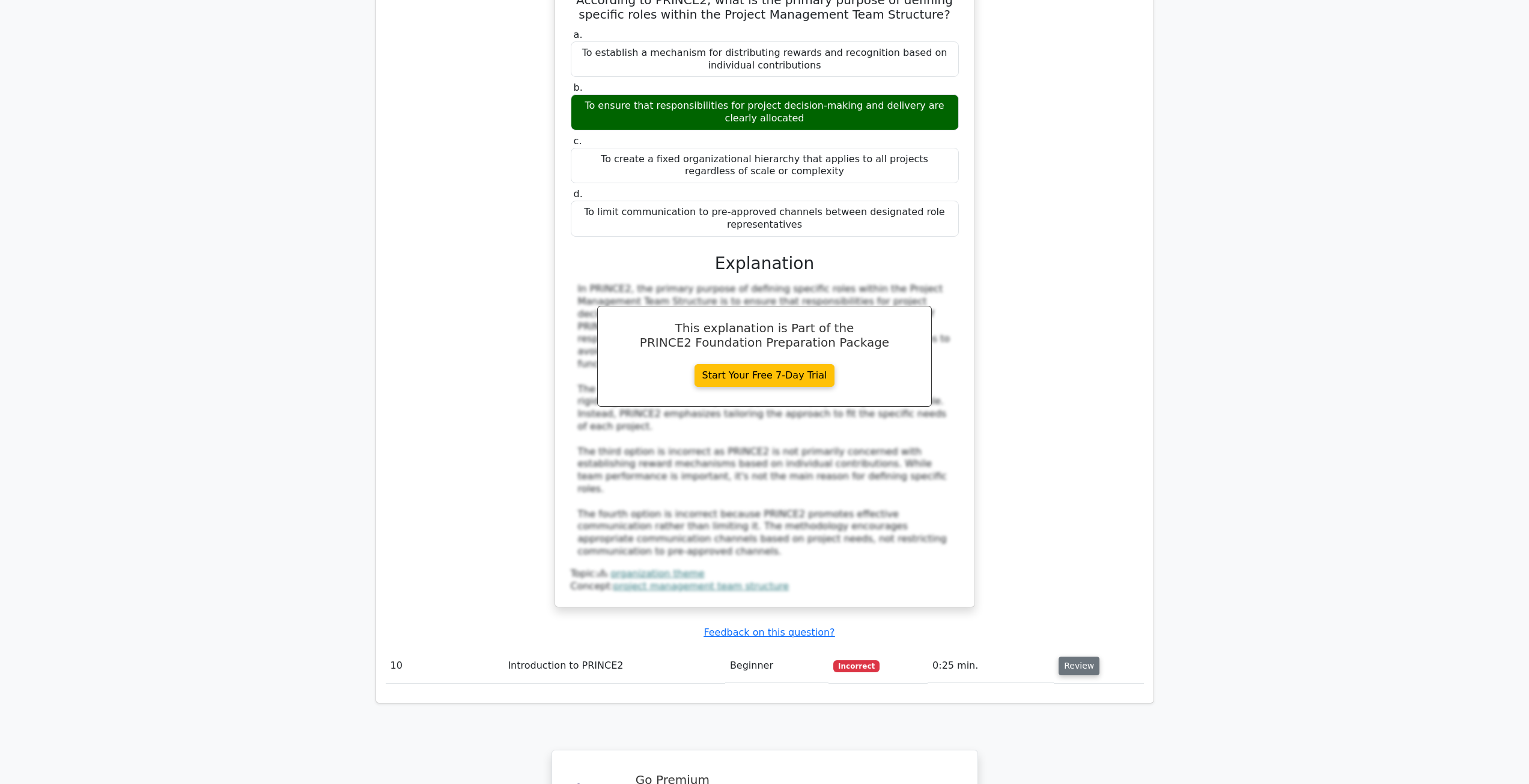
click at [1067, 656] on button "Review" at bounding box center [1079, 666] width 41 height 19
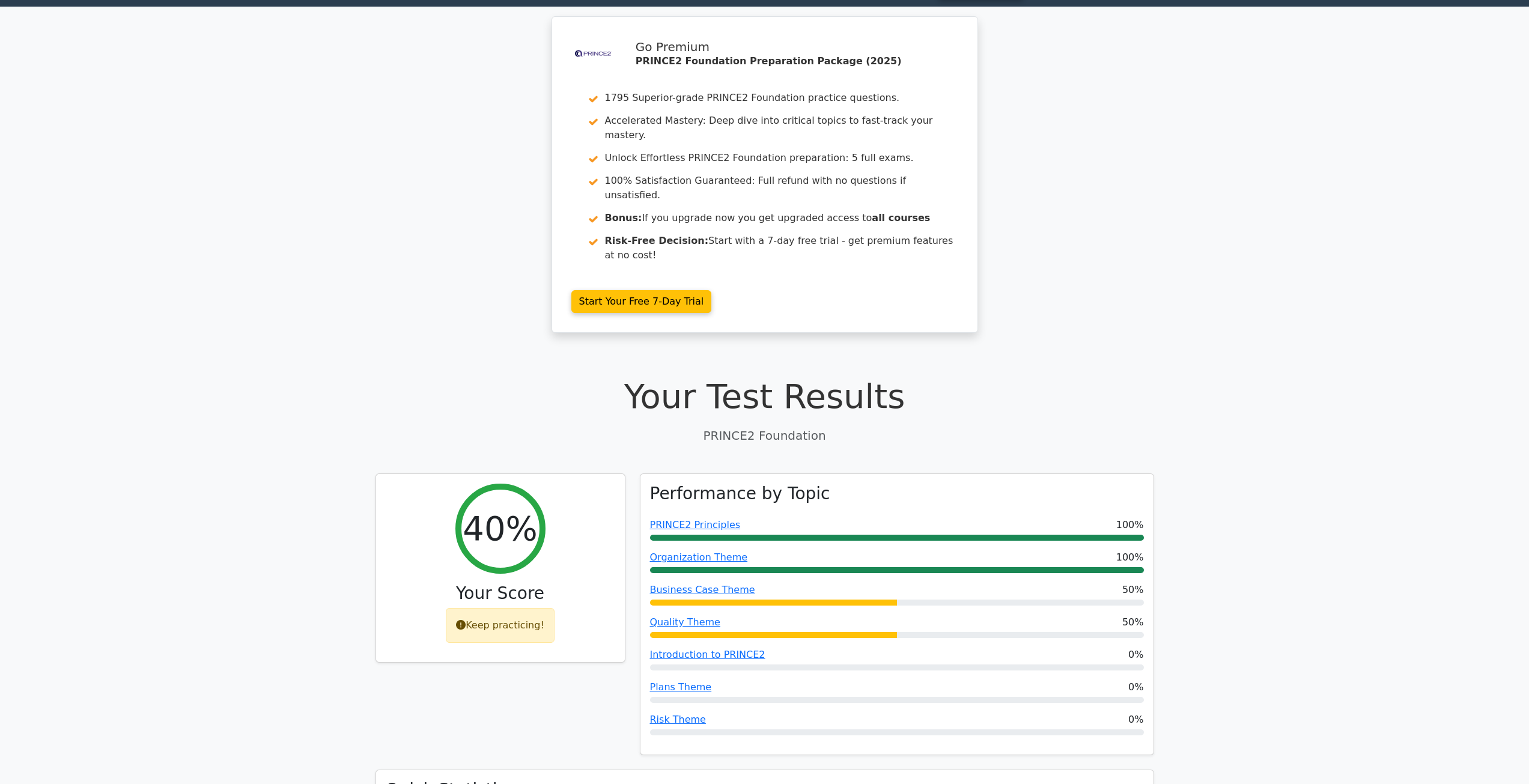
scroll to position [0, 0]
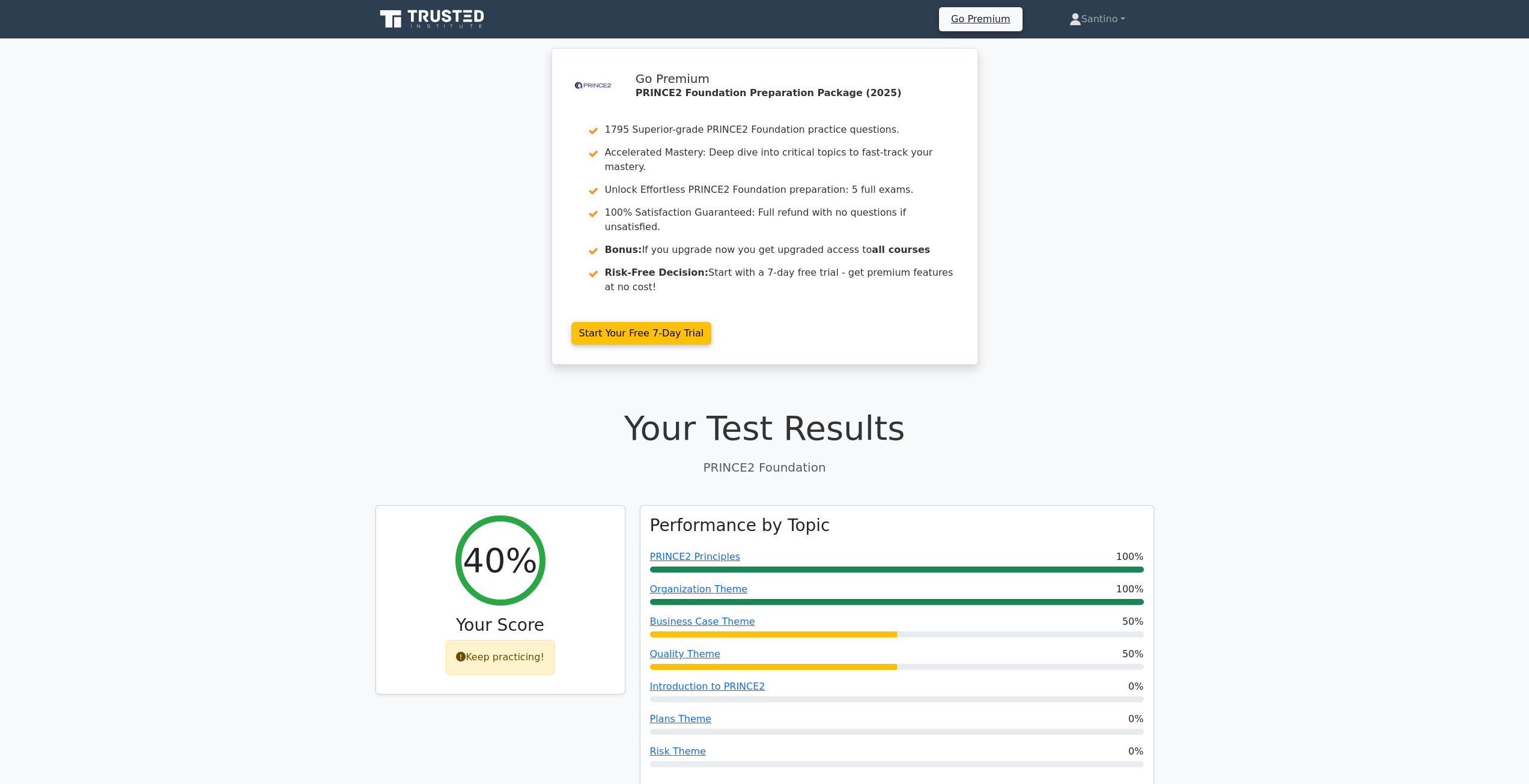
click at [427, 16] on icon at bounding box center [423, 16] width 9 height 12
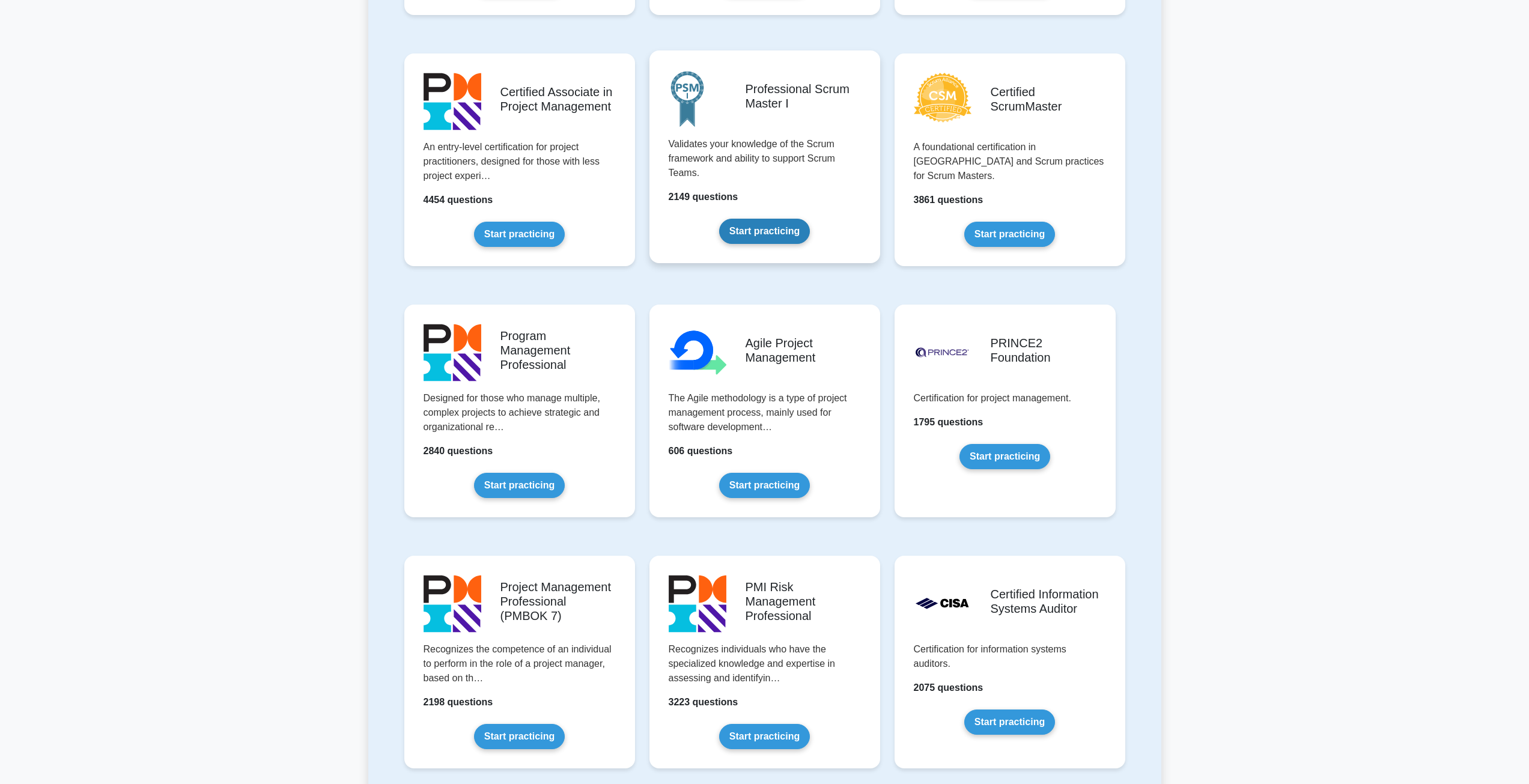
scroll to position [481, 0]
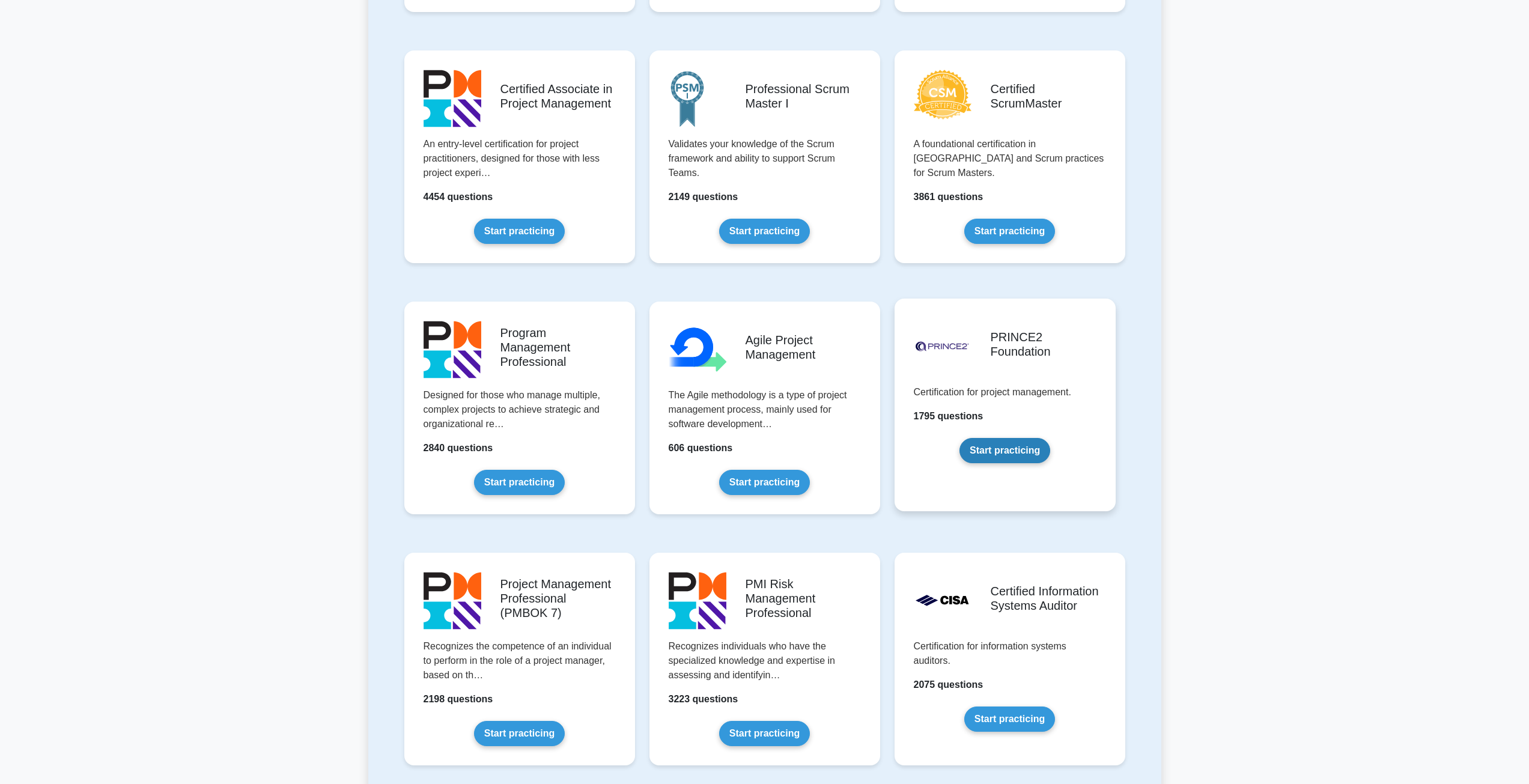
click at [1020, 447] on link "Start practicing" at bounding box center [1005, 450] width 91 height 25
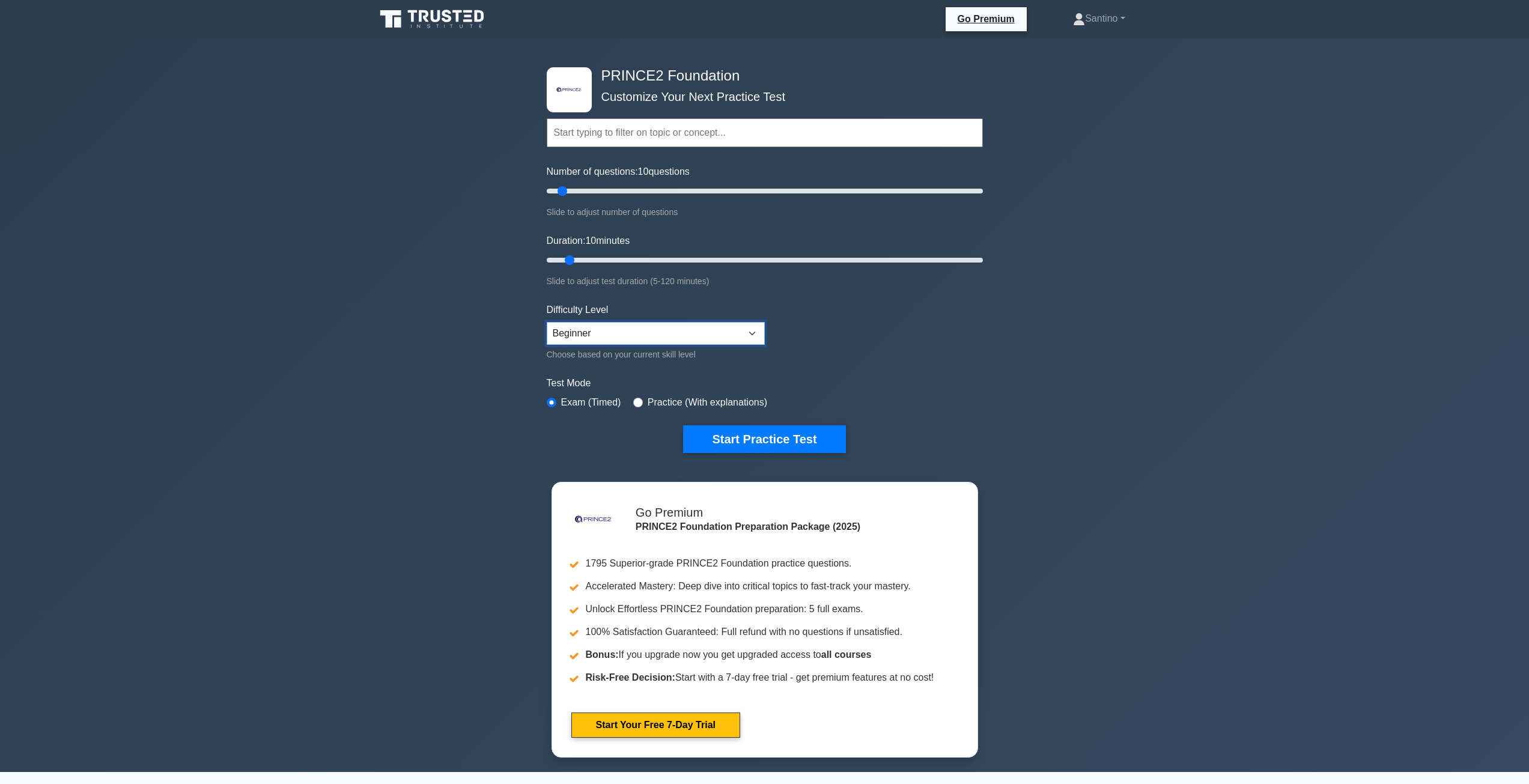
click at [617, 335] on select "Beginner Intermediate Expert" at bounding box center [656, 333] width 218 height 23
type input "20"
click at [586, 190] on input "Number of questions: 10 questions" at bounding box center [764, 191] width 436 height 14
click at [589, 261] on input "Duration: 15 minutes" at bounding box center [764, 260] width 436 height 14
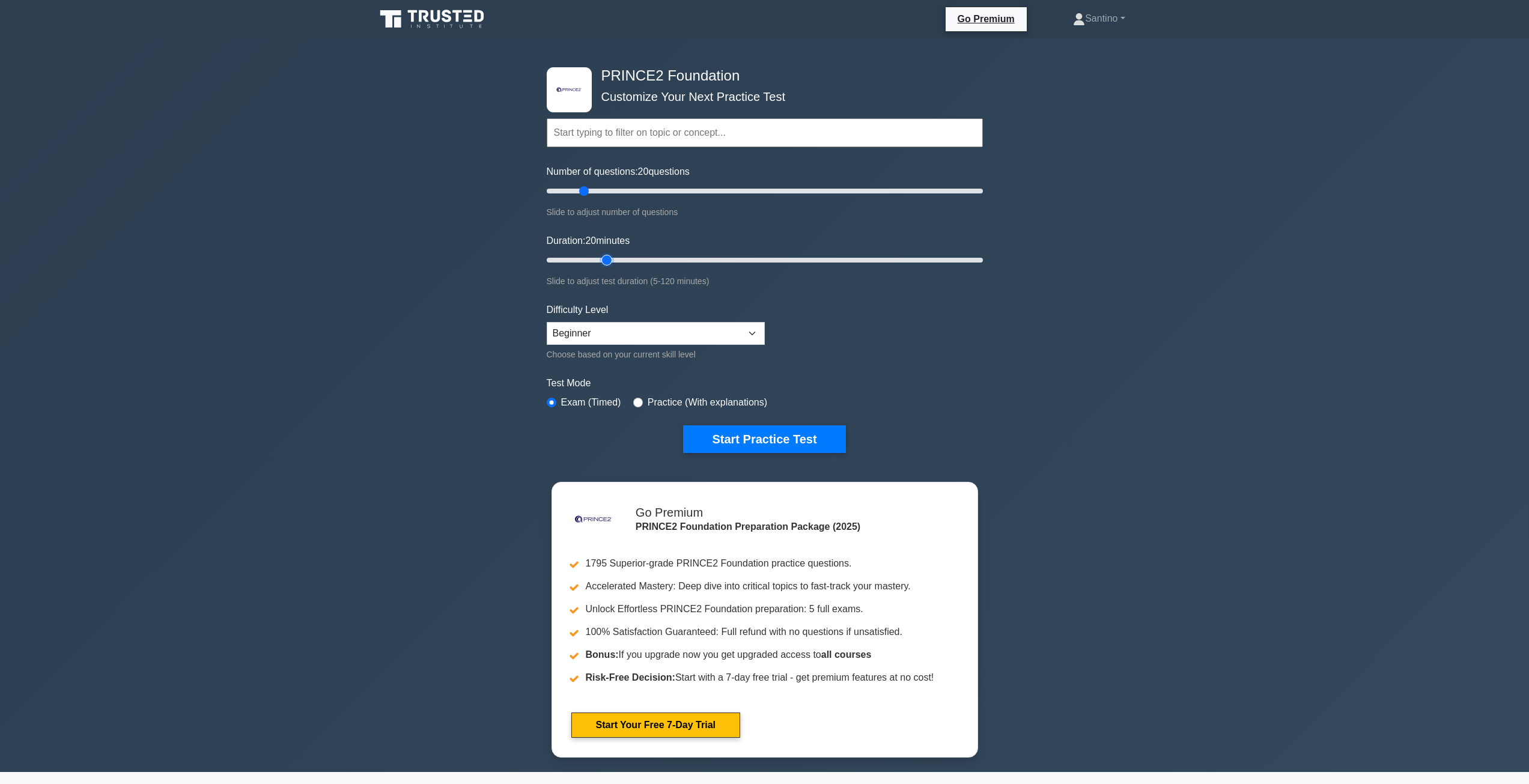
type input "20"
click at [600, 258] on input "Duration: 20 minutes" at bounding box center [764, 260] width 436 height 14
click at [744, 425] on button "Start Practice Test" at bounding box center [763, 439] width 162 height 28
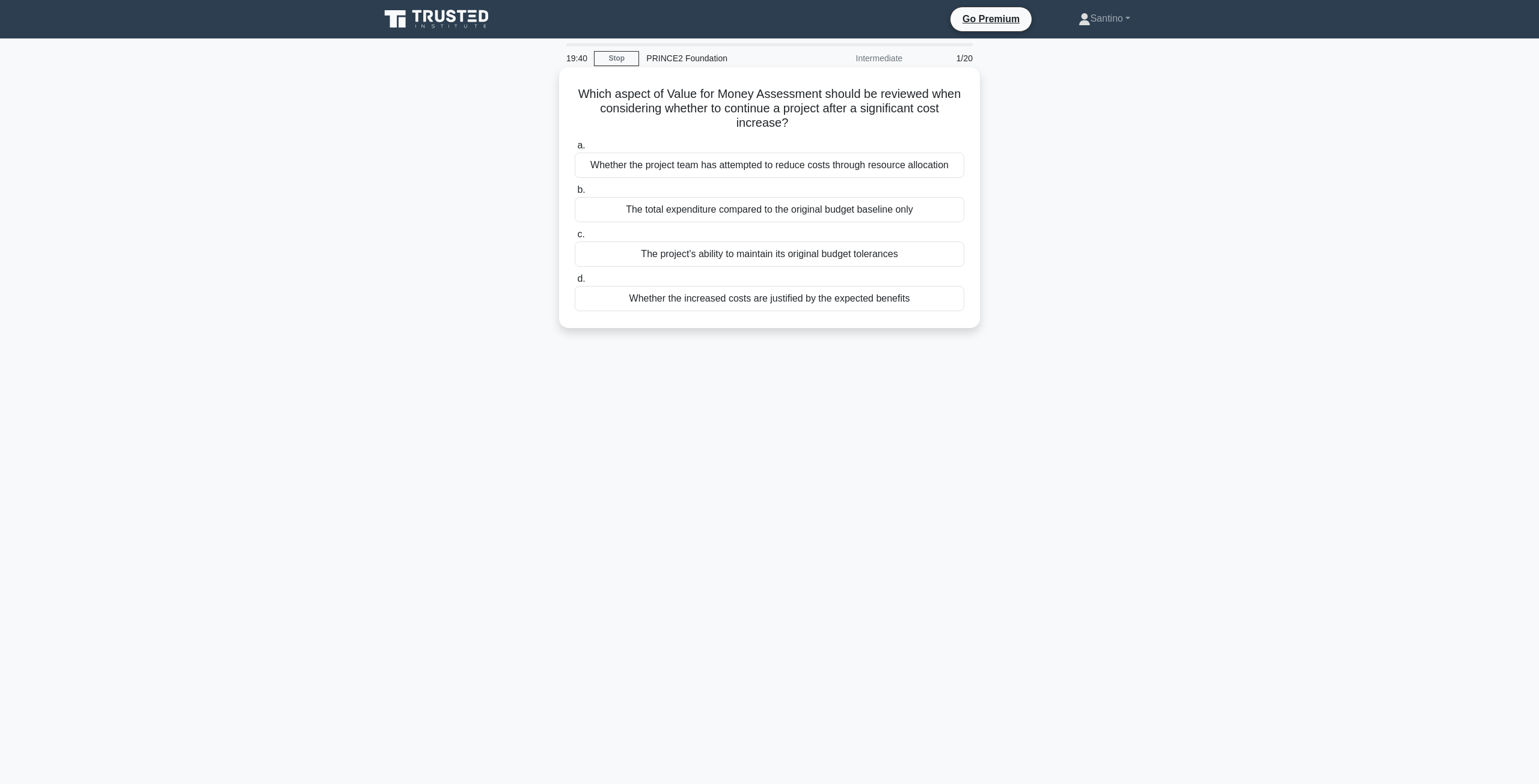
click at [797, 300] on div "Whether the increased costs are justified by the expected benefits" at bounding box center [770, 298] width 390 height 25
click at [575, 283] on input "d. Whether the increased costs are justified by the expected benefits" at bounding box center [575, 279] width 0 height 8
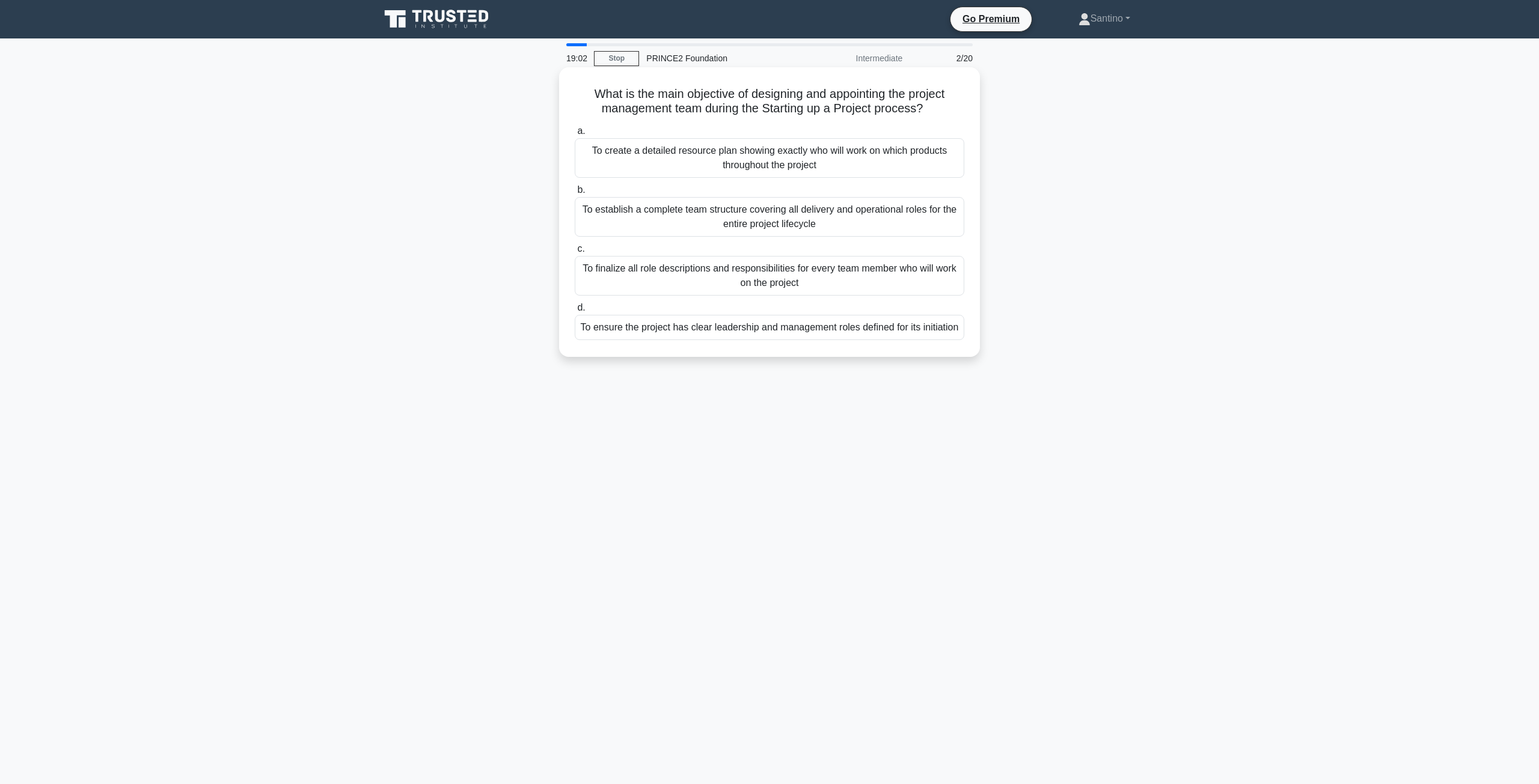
click at [842, 327] on div "To ensure the project has clear leadership and management roles defined for its…" at bounding box center [770, 327] width 390 height 25
click at [575, 312] on input "d. To ensure the project has clear leadership and management roles defined for …" at bounding box center [575, 307] width 0 height 8
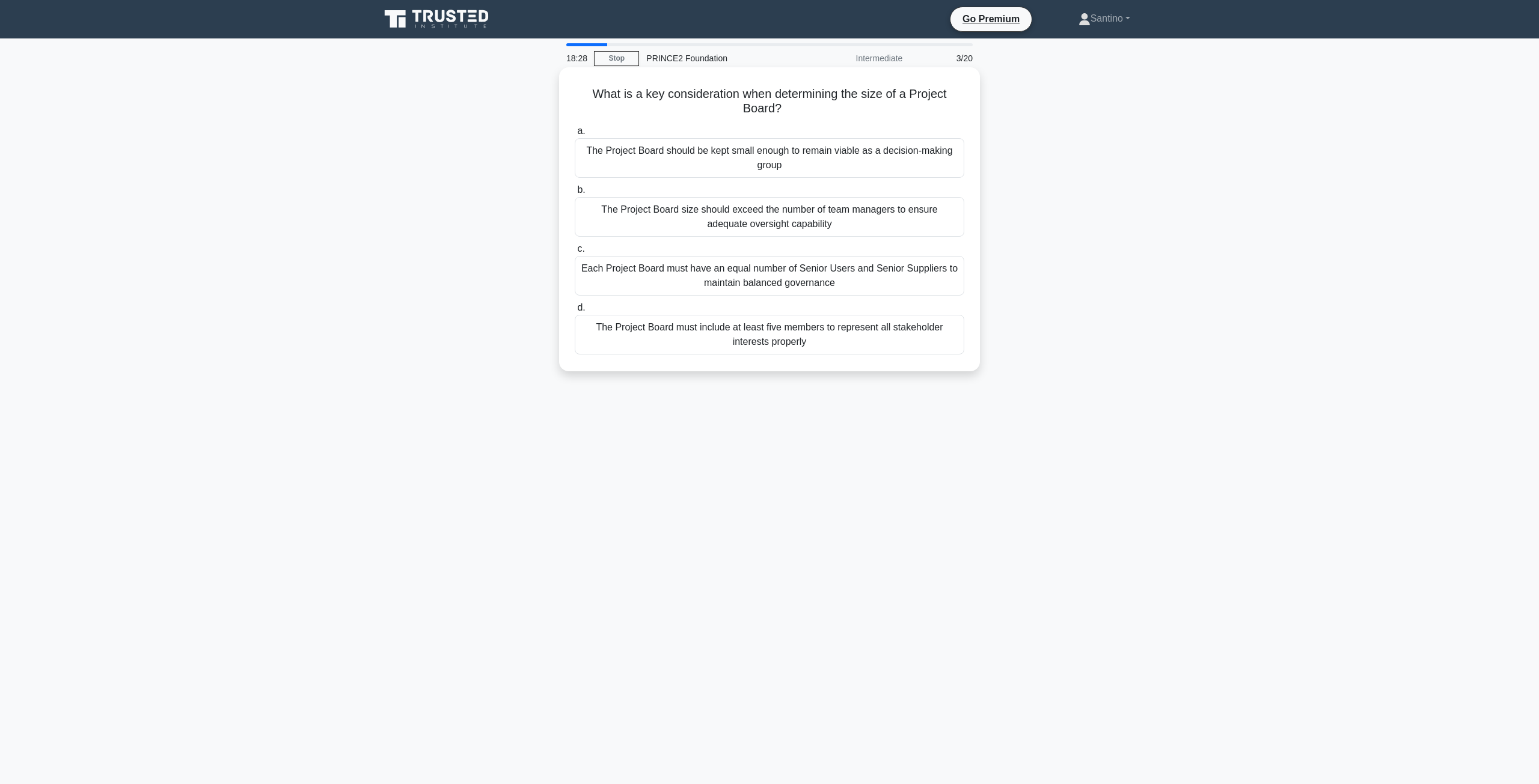
click at [772, 333] on div "The Project Board must include at least five members to represent all stakehold…" at bounding box center [770, 335] width 390 height 40
click at [575, 312] on input "d. The Project Board must include at least five members to represent all stakeh…" at bounding box center [575, 307] width 0 height 8
click at [787, 344] on div "Quality issues should be escalated according to the escalation process defined …" at bounding box center [770, 335] width 390 height 40
click at [575, 312] on input "d. Quality issues should be escalated according to the escalation process defin…" at bounding box center [575, 307] width 0 height 8
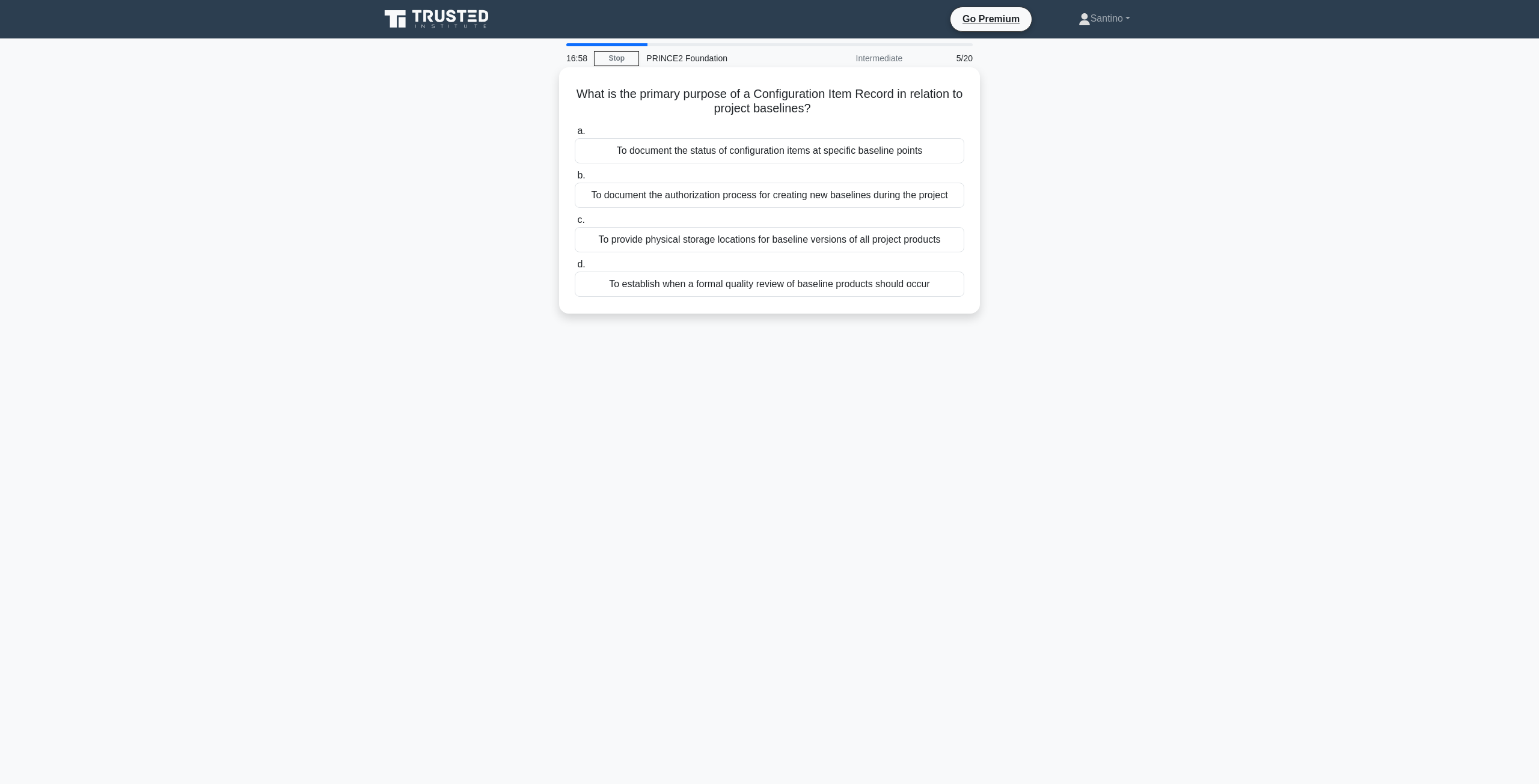
click at [805, 152] on div "To document the status of configuration items at specific baseline points" at bounding box center [770, 151] width 390 height 25
click at [575, 135] on input "a. To document the status of configuration items at specific baseline points" at bounding box center [575, 131] width 0 height 8
click at [758, 198] on div "The monetary value associated with each identified risk in the risk register" at bounding box center [770, 195] width 390 height 25
click at [575, 180] on input "b. The monetary value associated with each identified risk in the risk register" at bounding box center [575, 175] width 0 height 8
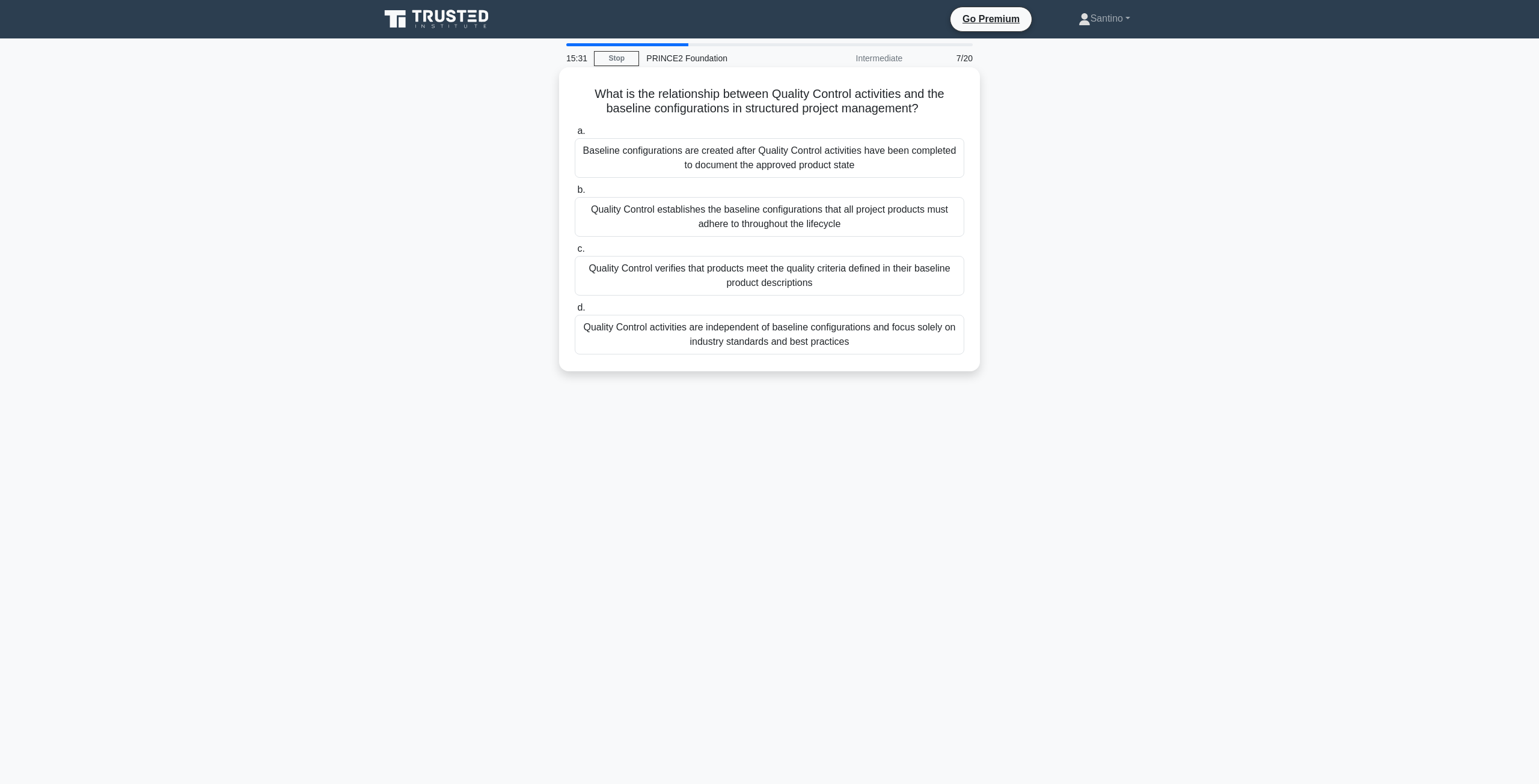
click at [799, 216] on div "Quality Control establishes the baseline configurations that all project produc…" at bounding box center [770, 217] width 390 height 40
click at [575, 194] on input "b. Quality Control establishes the baseline configurations that all project pro…" at bounding box center [575, 190] width 0 height 8
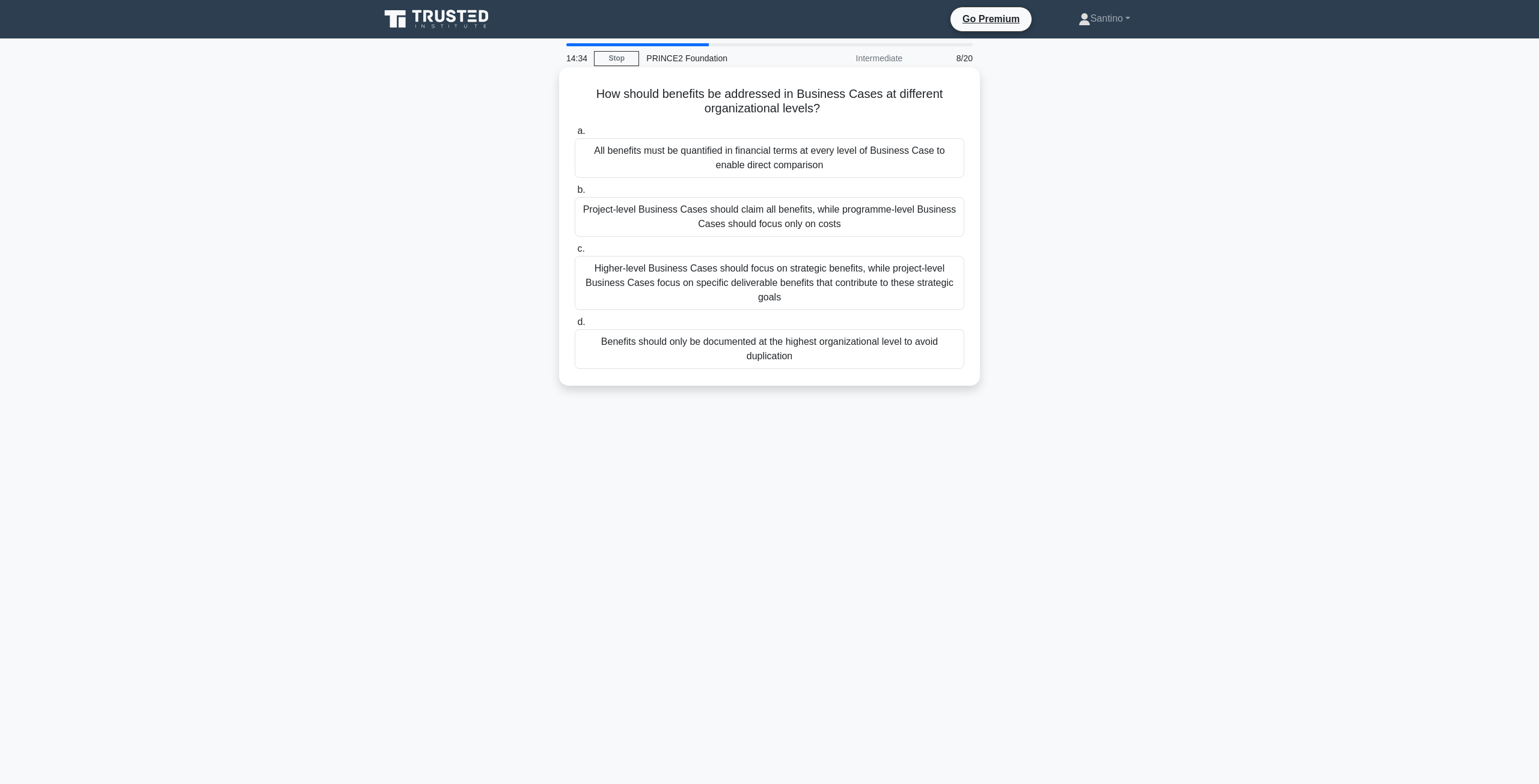
click at [798, 287] on div "Higher-level Business Cases should focus on strategic benefits, while project-l…" at bounding box center [770, 283] width 390 height 54
click at [575, 253] on input "c. Higher-level Business Cases should focus on strategic benefits, while projec…" at bounding box center [575, 249] width 0 height 8
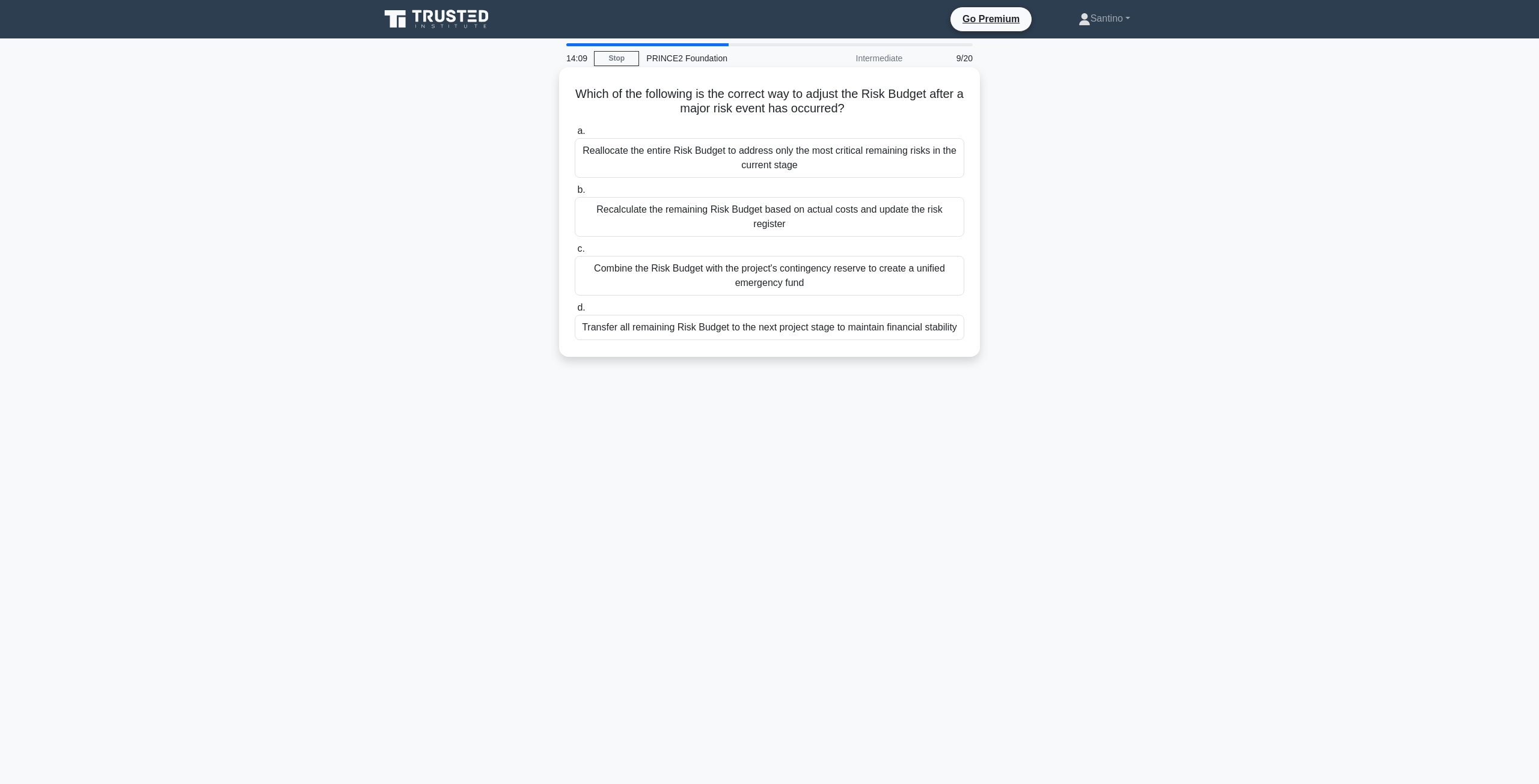
click at [783, 159] on div "Reallocate the entire Risk Budget to address only the most critical remaining r…" at bounding box center [770, 158] width 390 height 40
click at [575, 135] on input "a. Reallocate the entire Risk Budget to address only the most critical remainin…" at bounding box center [575, 131] width 0 height 8
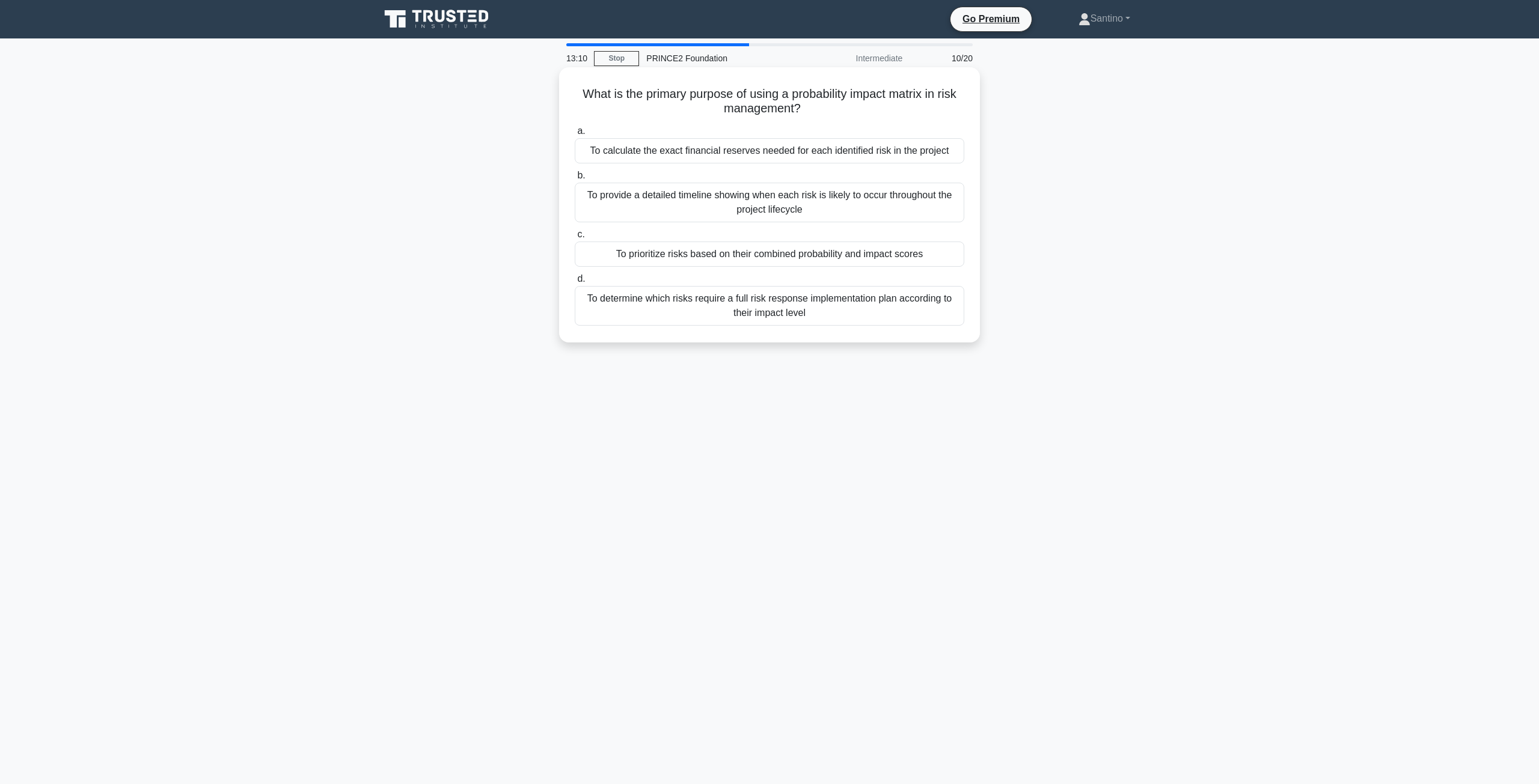
click at [792, 156] on div "To calculate the exact financial reserves needed for each identified risk in th…" at bounding box center [770, 151] width 390 height 25
click at [575, 135] on input "a. To calculate the exact financial reserves needed for each identified risk in…" at bounding box center [575, 131] width 0 height 8
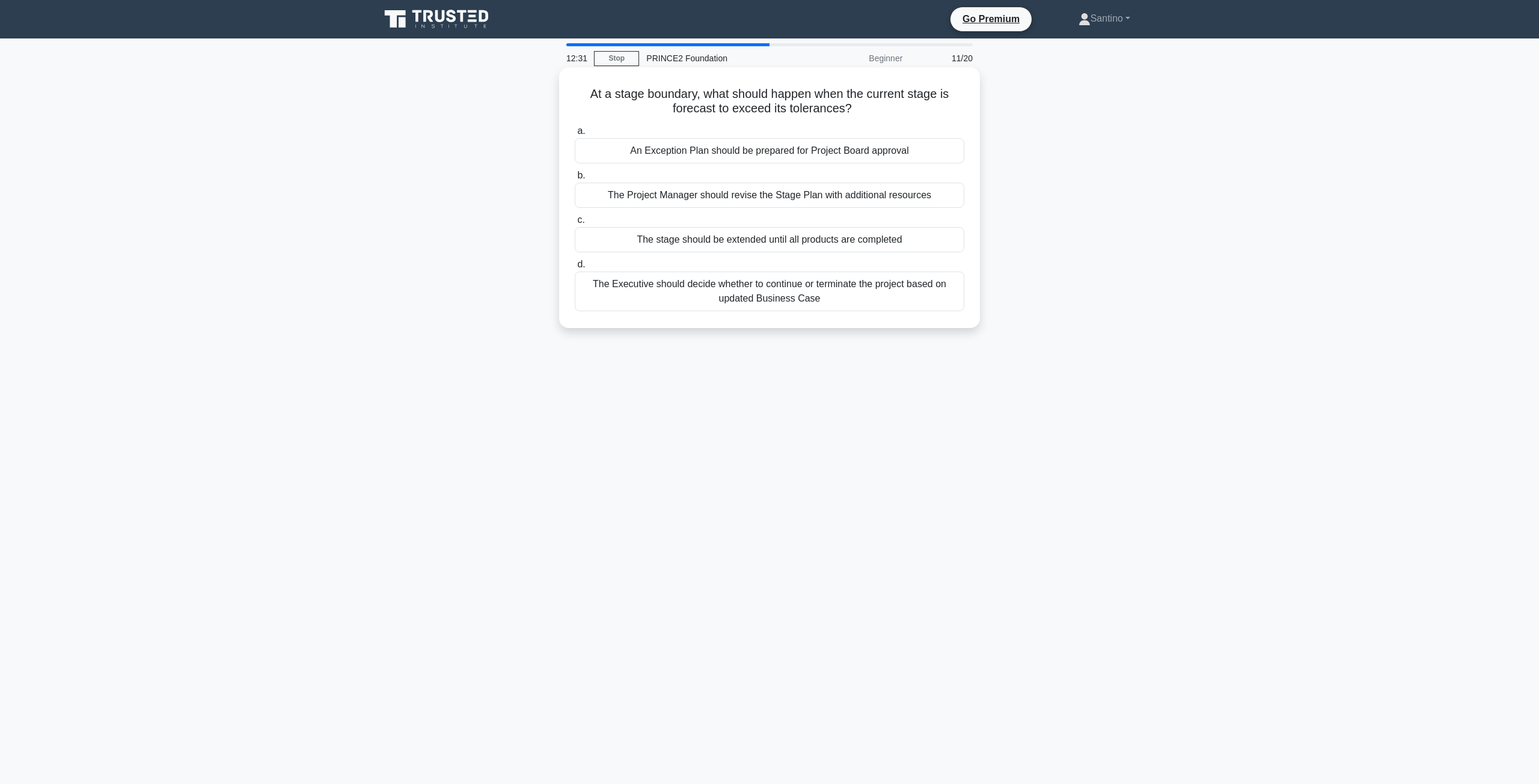
click at [701, 154] on div "An Exception Plan should be prepared for Project Board approval" at bounding box center [770, 151] width 390 height 25
click at [575, 135] on input "a. An Exception Plan should be prepared for Project Board approval" at bounding box center [575, 131] width 0 height 8
click at [701, 154] on div "It defines the required products before determining the activities needed to cr…" at bounding box center [770, 153] width 390 height 25
click at [575, 138] on input "a. It defines the required products before determining the activities needed to…" at bounding box center [575, 134] width 0 height 8
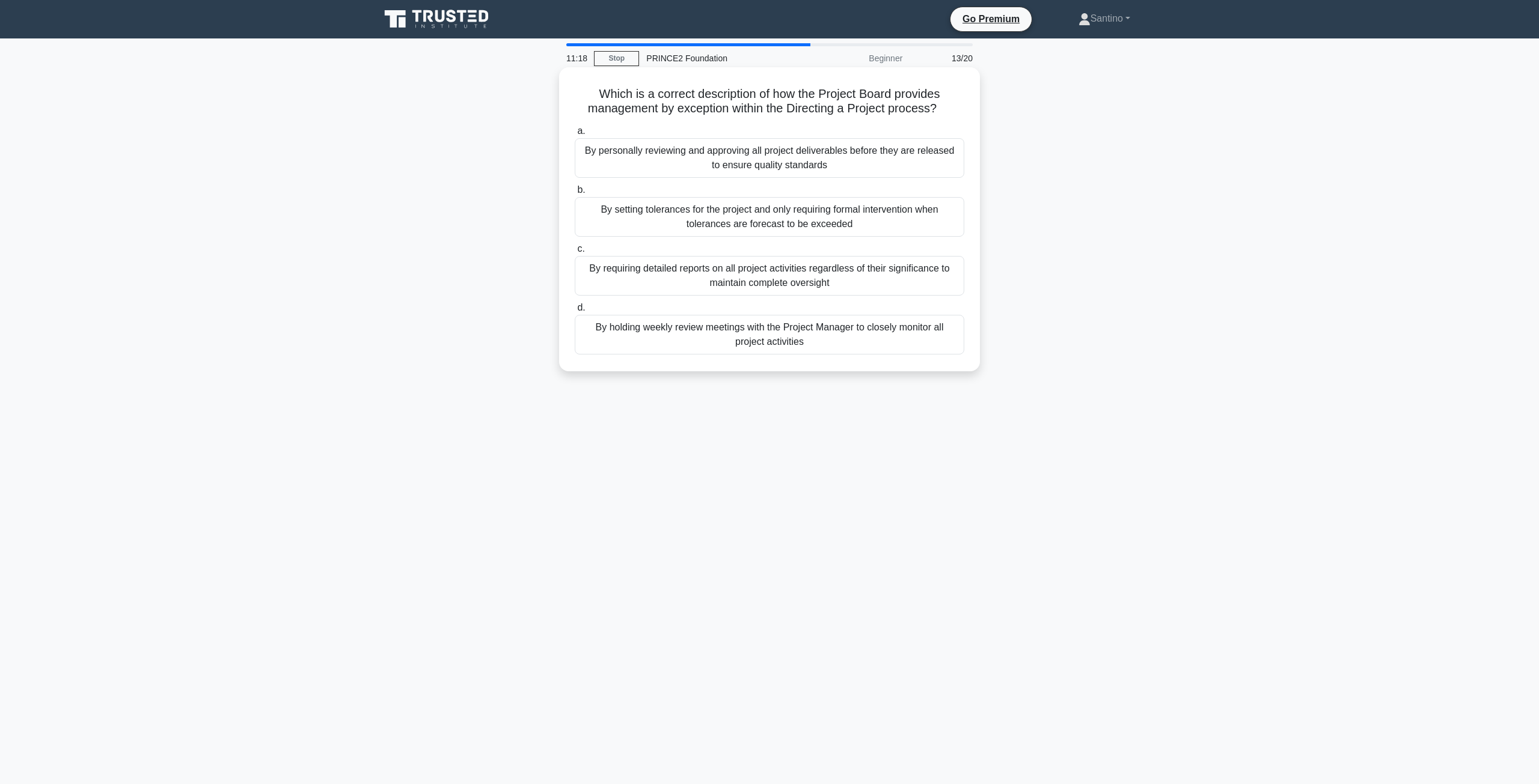
click at [790, 329] on div "By holding weekly review meetings with the Project Manager to closely monitor a…" at bounding box center [770, 335] width 390 height 40
click at [575, 312] on input "d. By holding weekly review meetings with the Project Manager to closely monito…" at bounding box center [575, 307] width 0 height 8
click at [725, 329] on div "To provide administrative assistance, maintain project records, and assist with…" at bounding box center [770, 335] width 390 height 40
click at [575, 312] on input "d. To provide administrative assistance, maintain project records, and assist w…" at bounding box center [575, 307] width 0 height 8
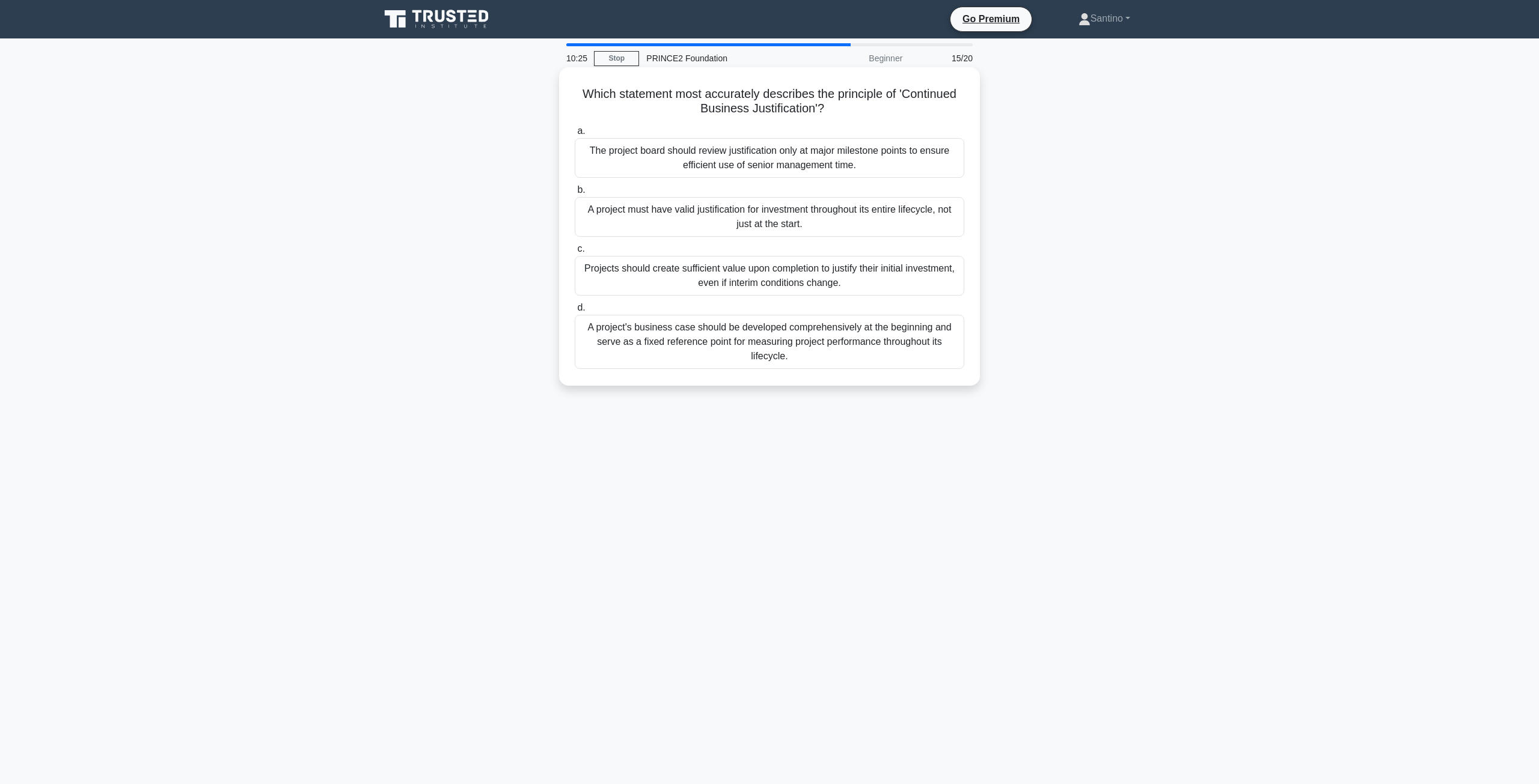
click at [665, 223] on div "A project must have valid justification for investment throughout its entire li…" at bounding box center [770, 217] width 390 height 40
click at [575, 194] on input "b. A project must have valid justification for investment throughout its entire…" at bounding box center [575, 190] width 0 height 8
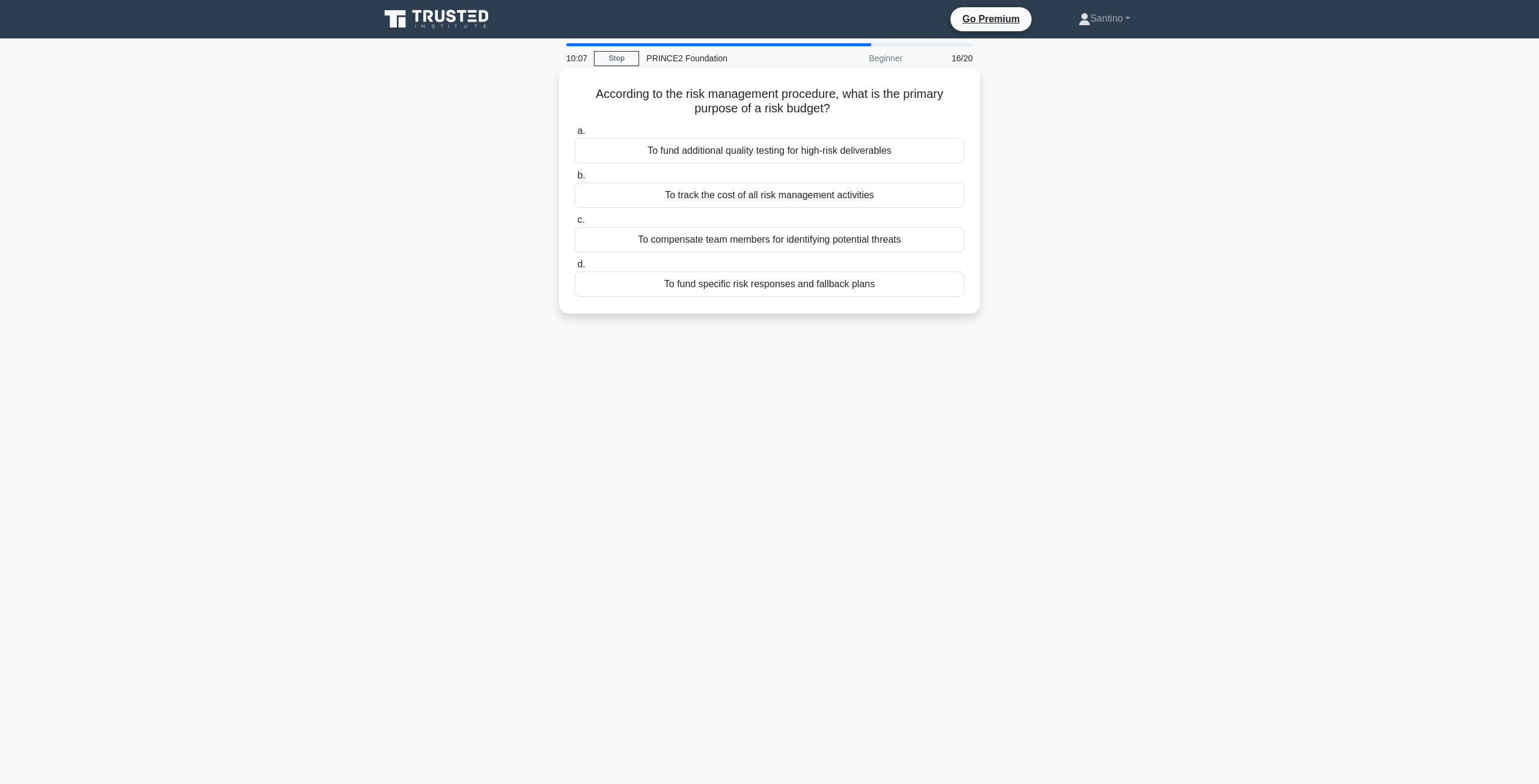
click at [715, 288] on div "To fund specific risk responses and fallback plans" at bounding box center [770, 284] width 390 height 25
click at [575, 268] on input "d. To fund specific risk responses and fallback plans" at bounding box center [575, 264] width 0 height 8
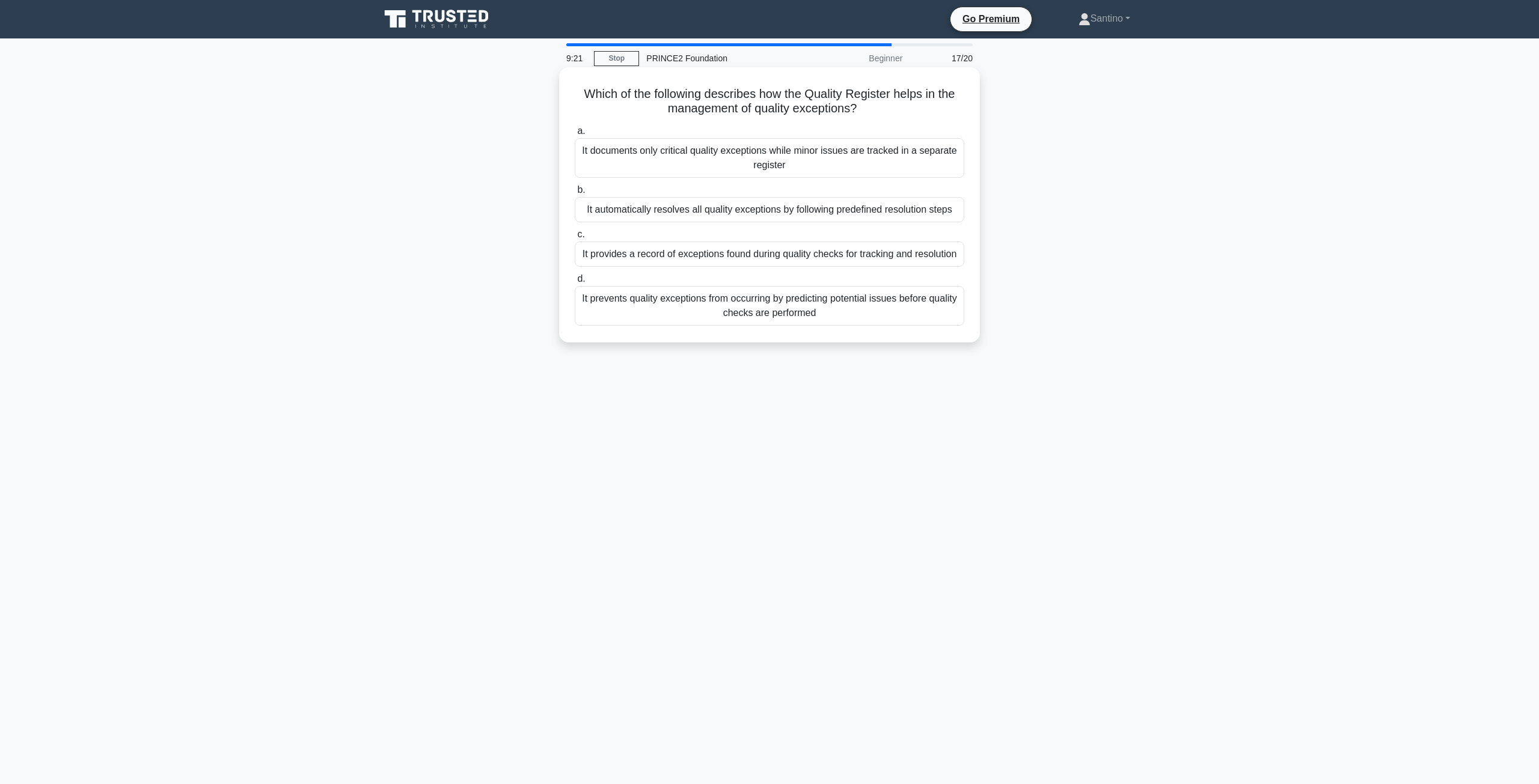
click at [893, 257] on div "It provides a record of exceptions found during quality checks for tracking and…" at bounding box center [770, 254] width 390 height 25
click at [575, 238] on input "c. It provides a record of exceptions found during quality checks for tracking …" at bounding box center [575, 234] width 0 height 8
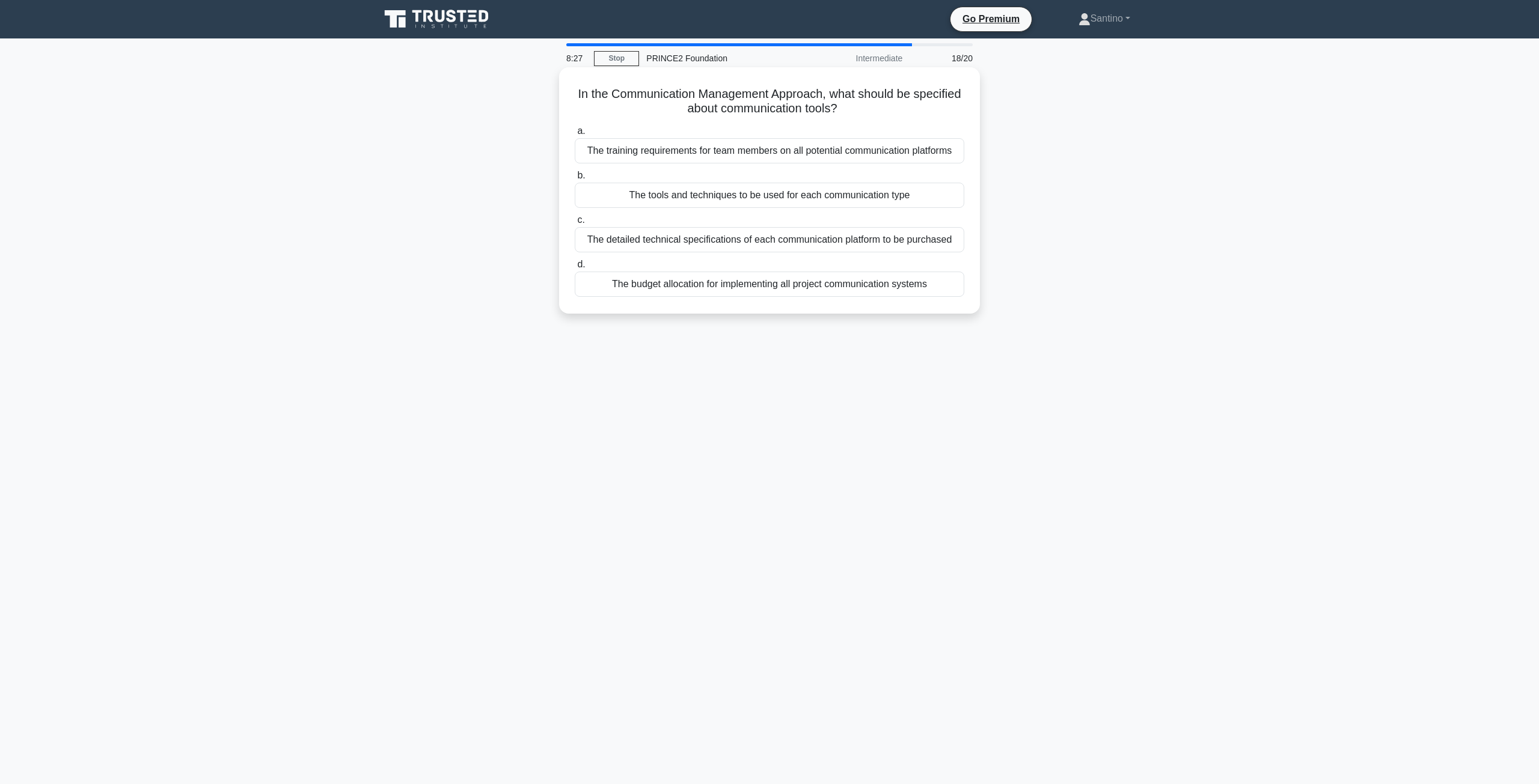
click at [733, 283] on div "The budget allocation for implementing all project communication systems" at bounding box center [770, 284] width 390 height 25
click at [575, 268] on input "d. The budget allocation for implementing all project communication systems" at bounding box center [575, 264] width 0 height 8
click at [705, 189] on div "It is escalated to the Project Board for a decision" at bounding box center [770, 195] width 390 height 25
click at [575, 180] on input "b. It is escalated to the Project Board for a decision" at bounding box center [575, 175] width 0 height 8
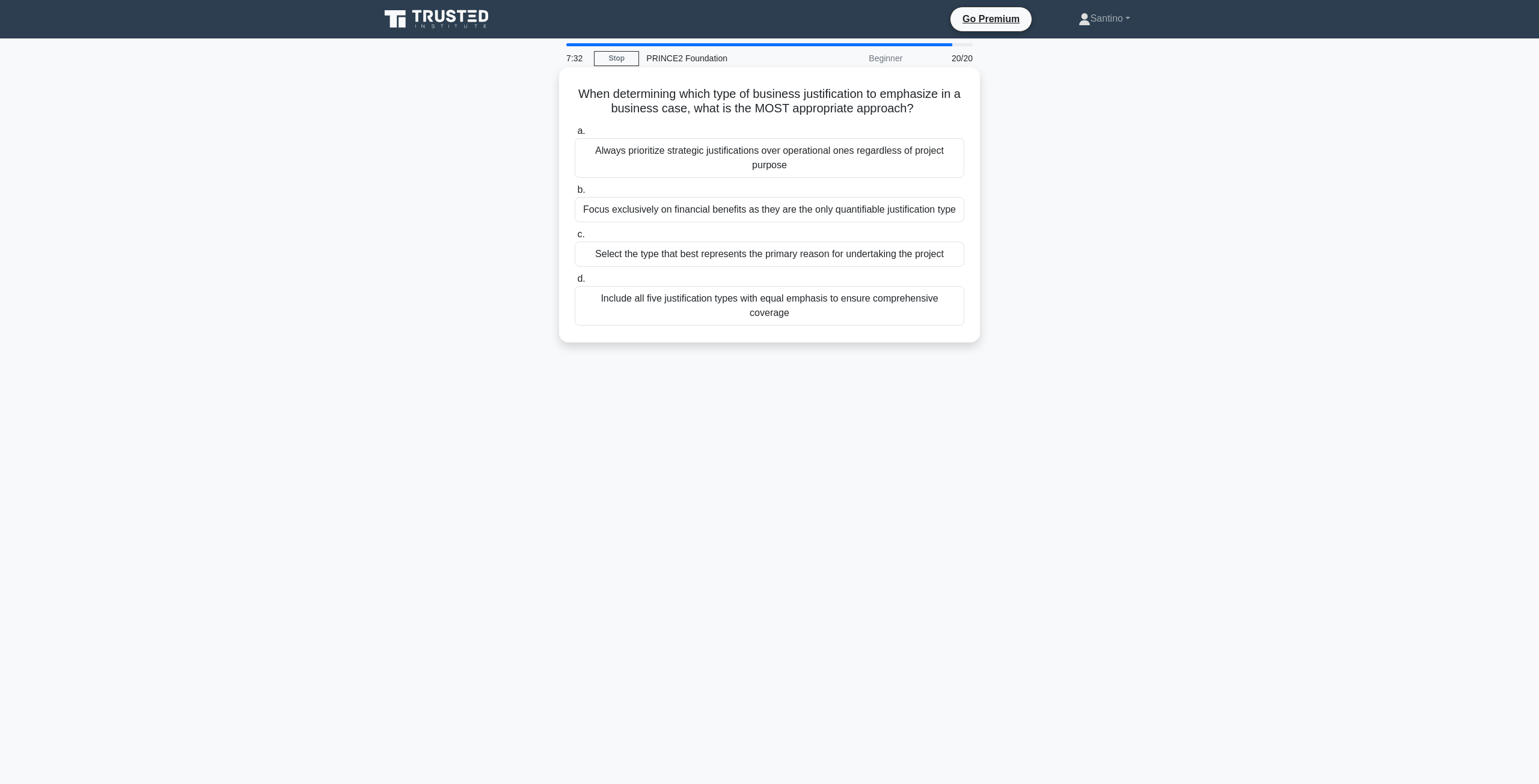
click at [797, 301] on div "Include all five justification types with equal emphasis to ensure comprehensiv…" at bounding box center [770, 306] width 390 height 40
click at [575, 283] on input "d. Include all five justification types with equal emphasis to ensure comprehen…" at bounding box center [575, 279] width 0 height 8
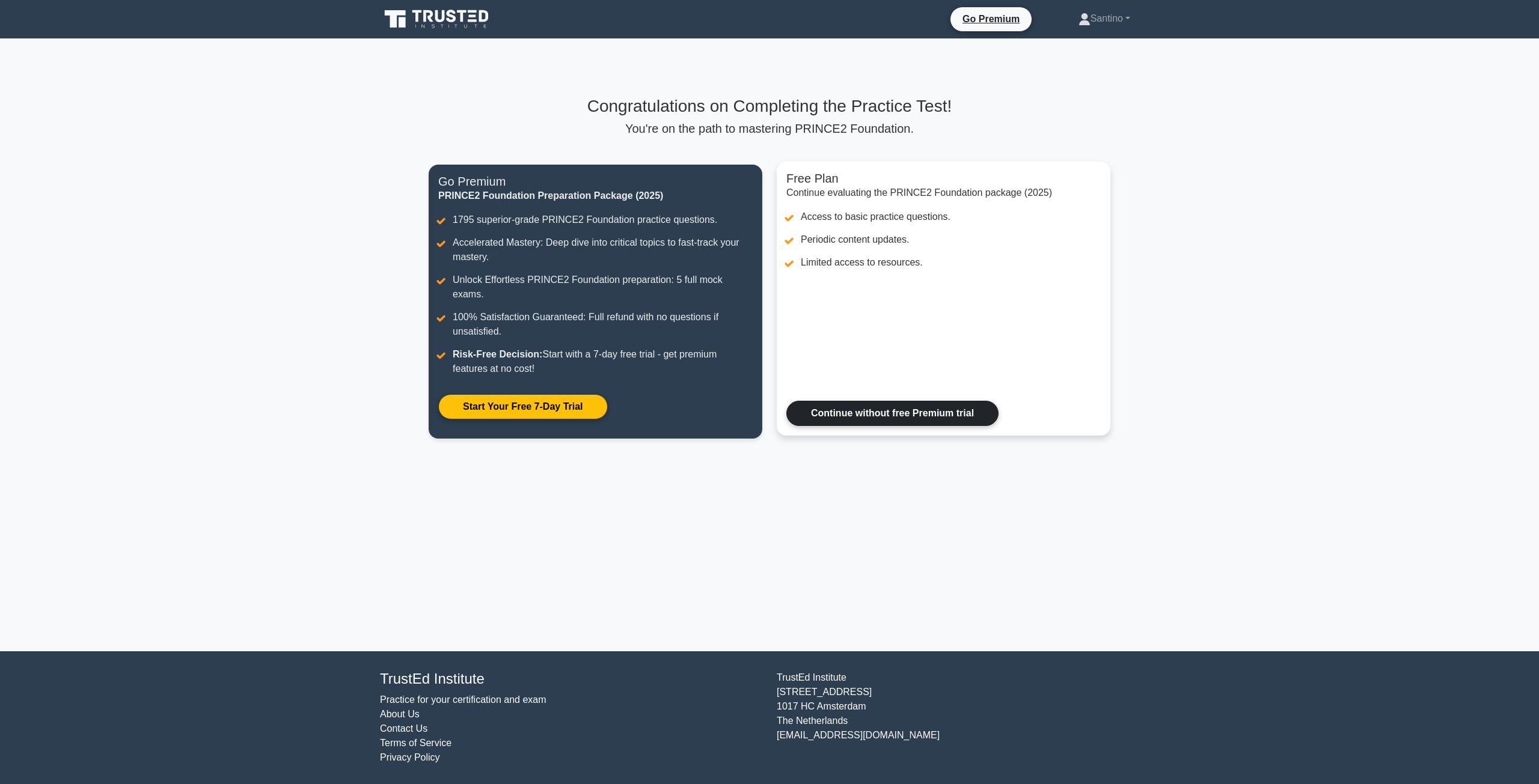
click at [840, 401] on link "Continue without free Premium trial" at bounding box center [892, 413] width 212 height 25
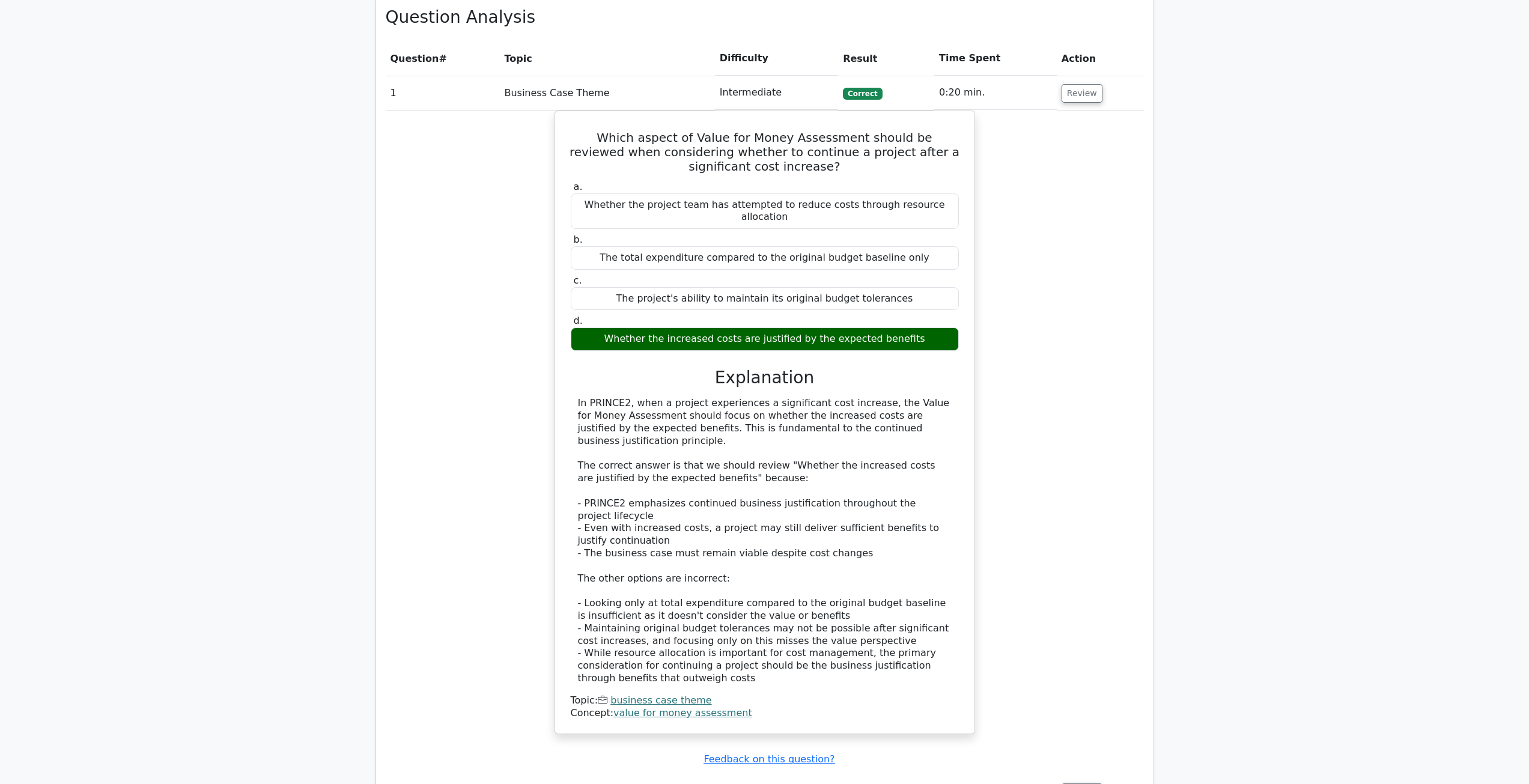
scroll to position [1022, 0]
